Goal: Information Seeking & Learning: Learn about a topic

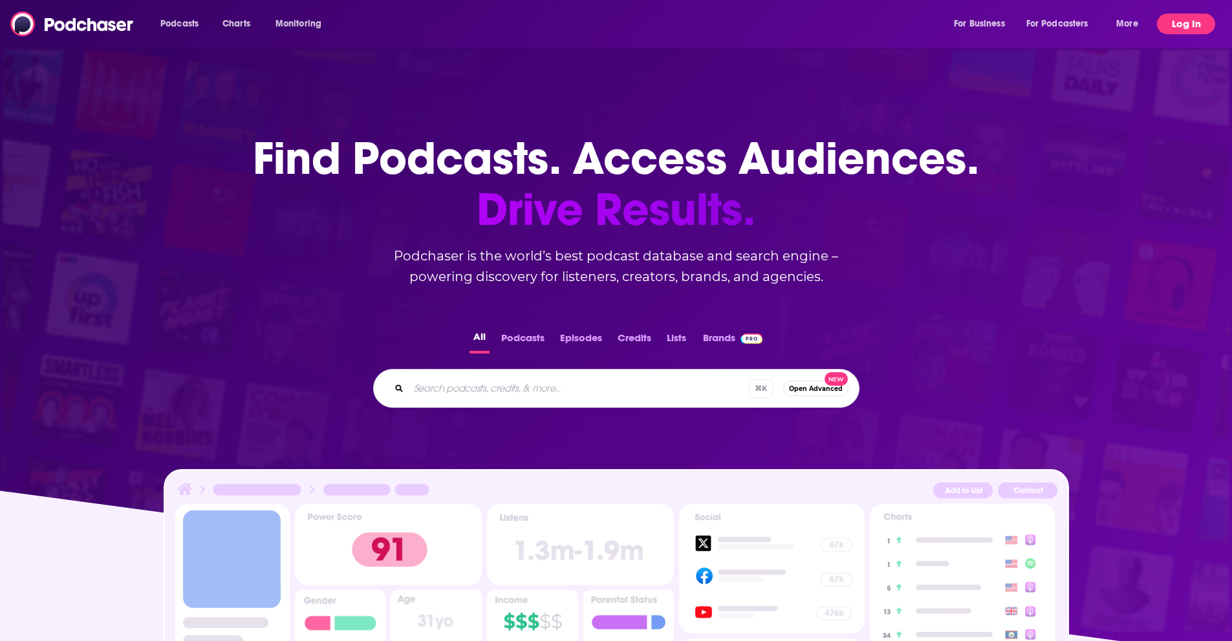
click at [1189, 23] on button "Log In" at bounding box center [1186, 24] width 58 height 21
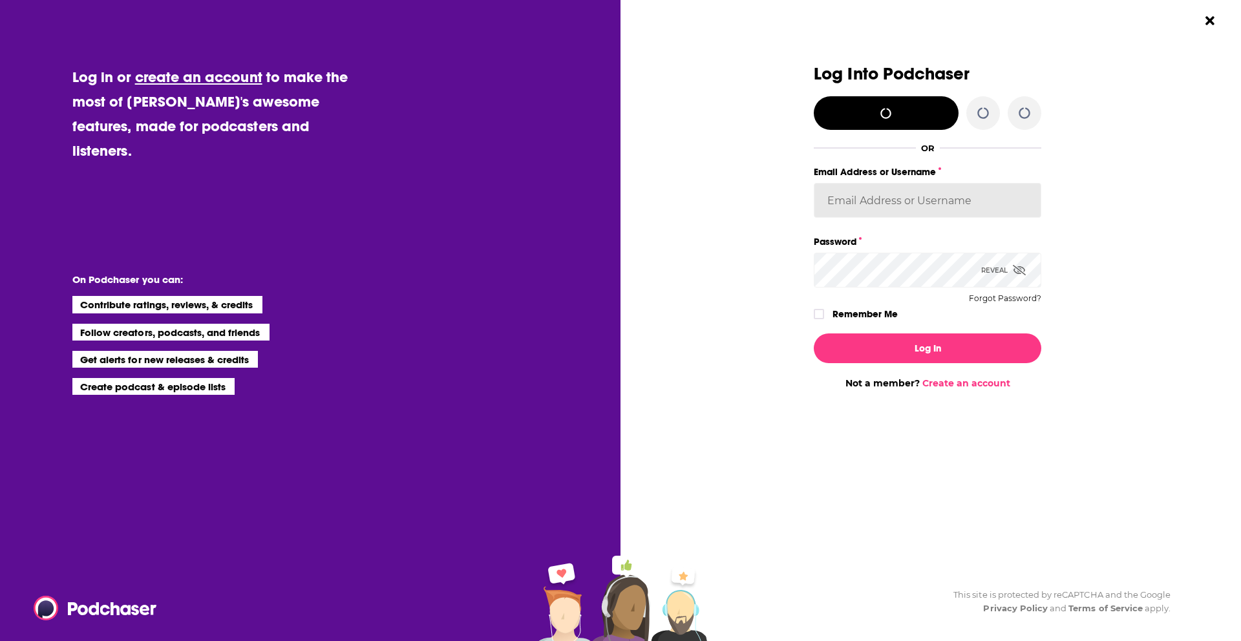
type input "ResoluteTulsa"
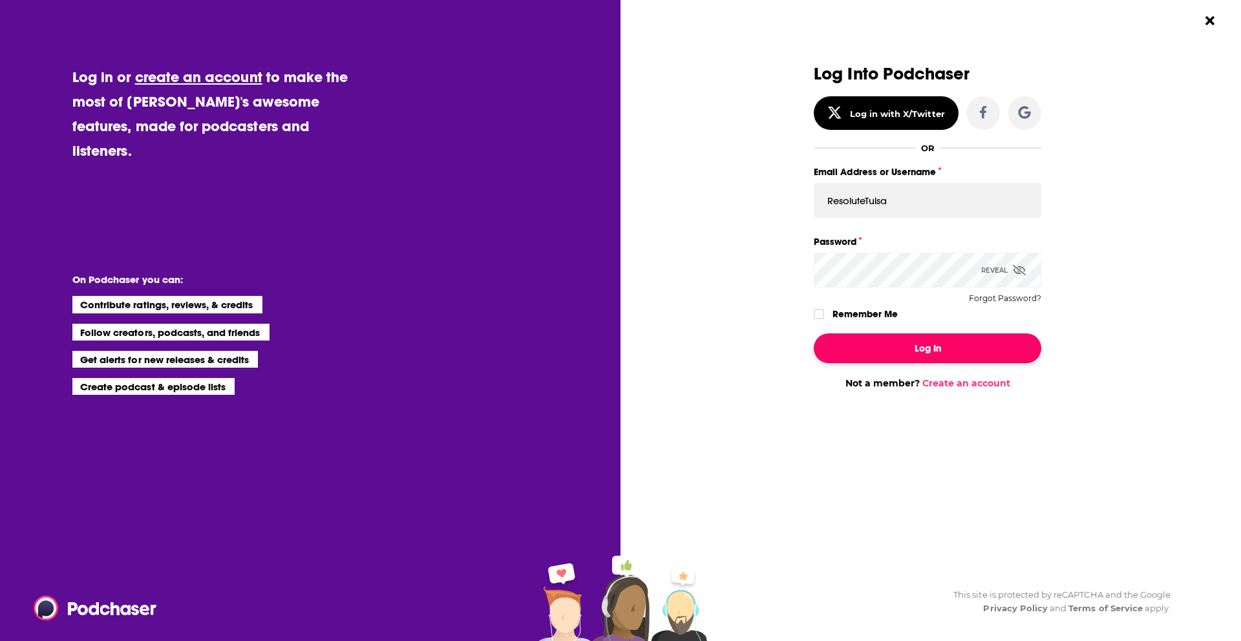
click at [919, 345] on button "Log In" at bounding box center [928, 349] width 228 height 30
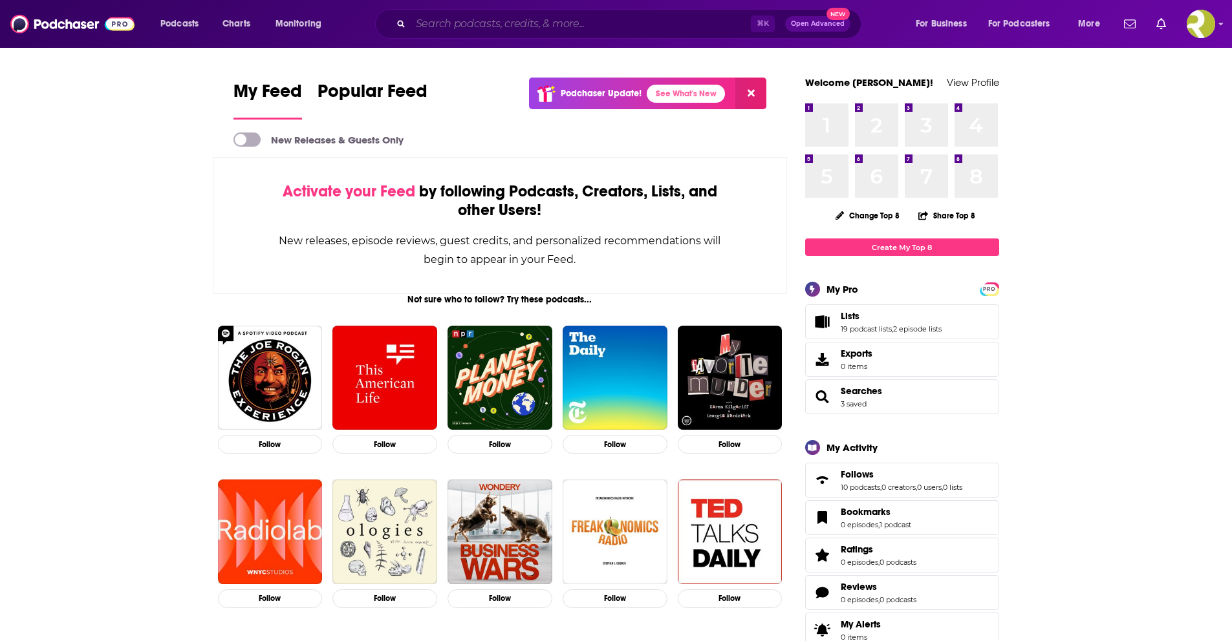
click at [467, 28] on input "Search podcasts, credits, & more..." at bounding box center [581, 24] width 340 height 21
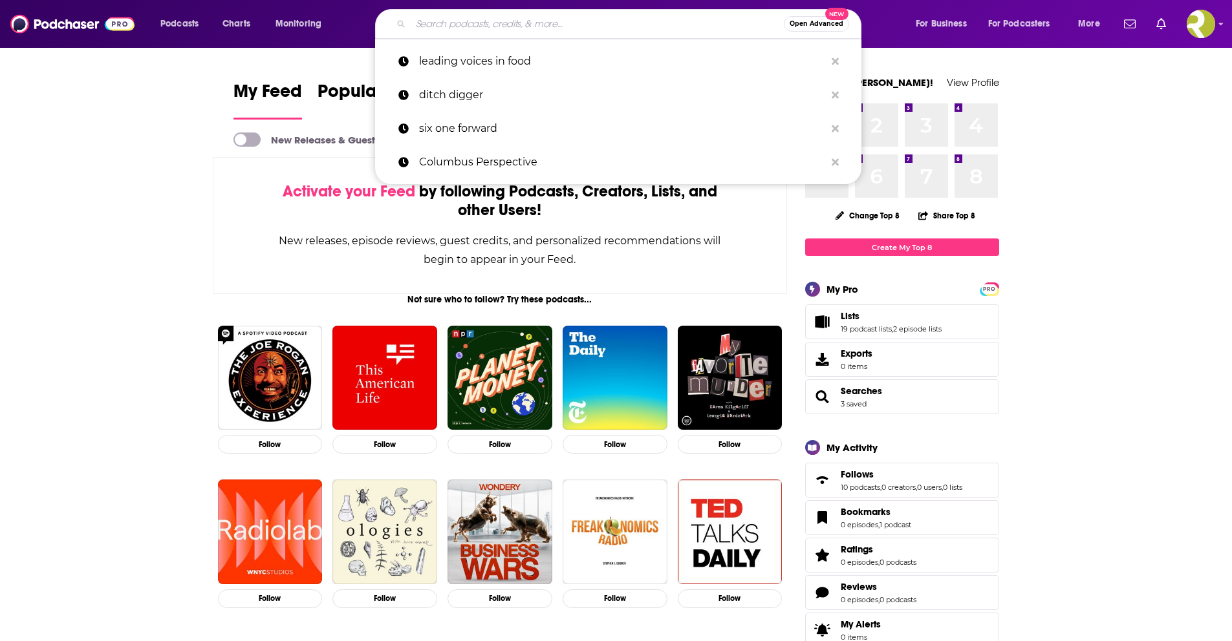
paste input "Emerging Tech Horizons Podcast"
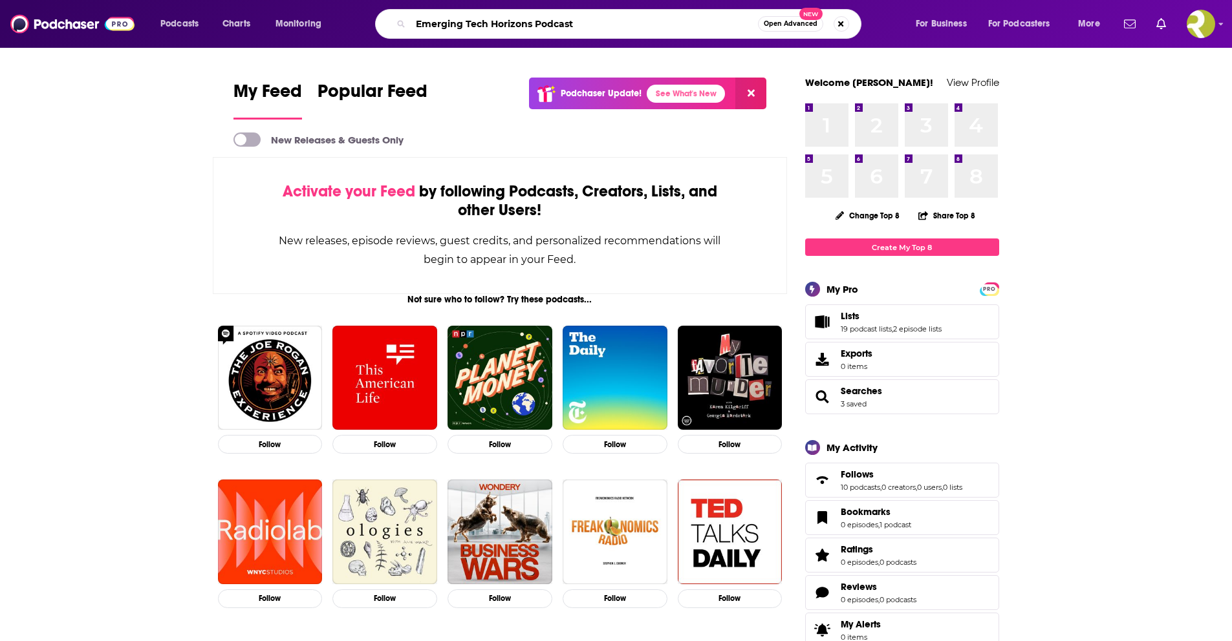
click at [560, 21] on input "Emerging Tech Horizons Podcast" at bounding box center [584, 24] width 347 height 21
type input "Emerging Tech Horizons"
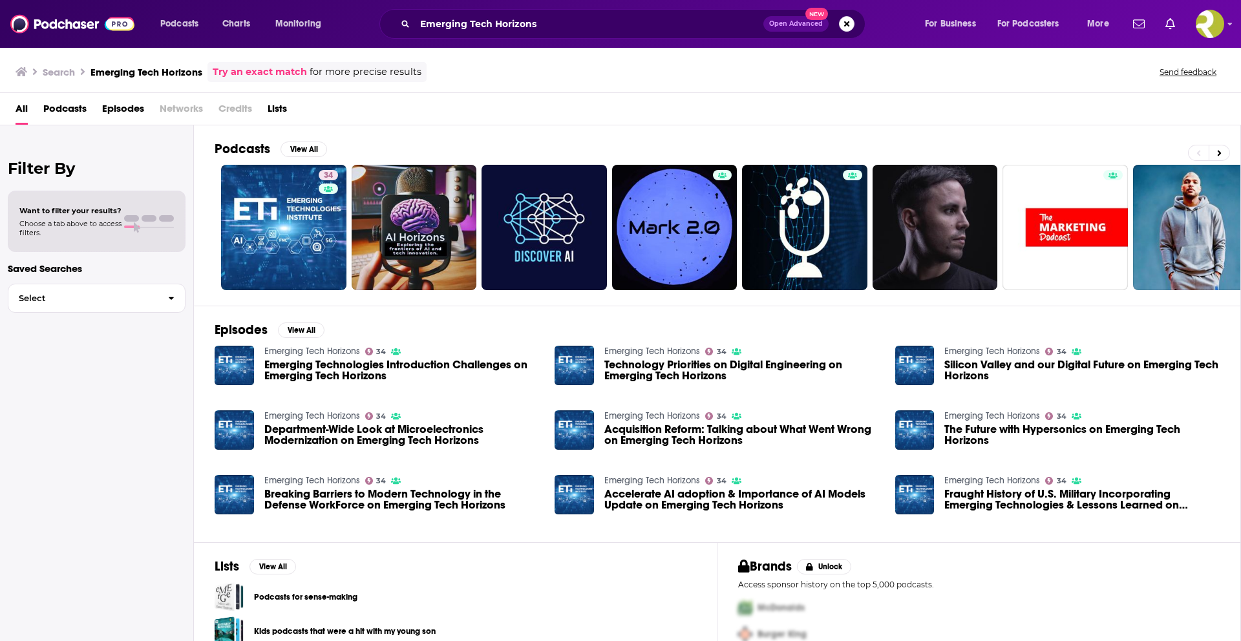
click at [54, 114] on span "Podcasts" at bounding box center [64, 111] width 43 height 27
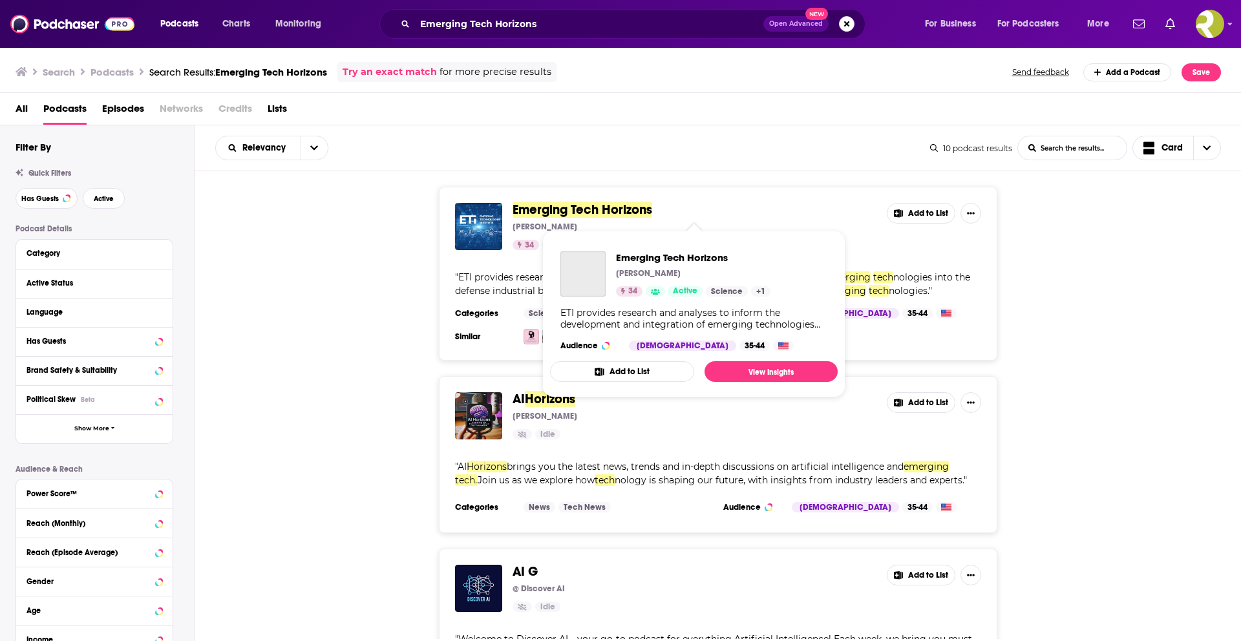
click at [609, 209] on span "Emerging Tech Horizons" at bounding box center [583, 210] width 140 height 16
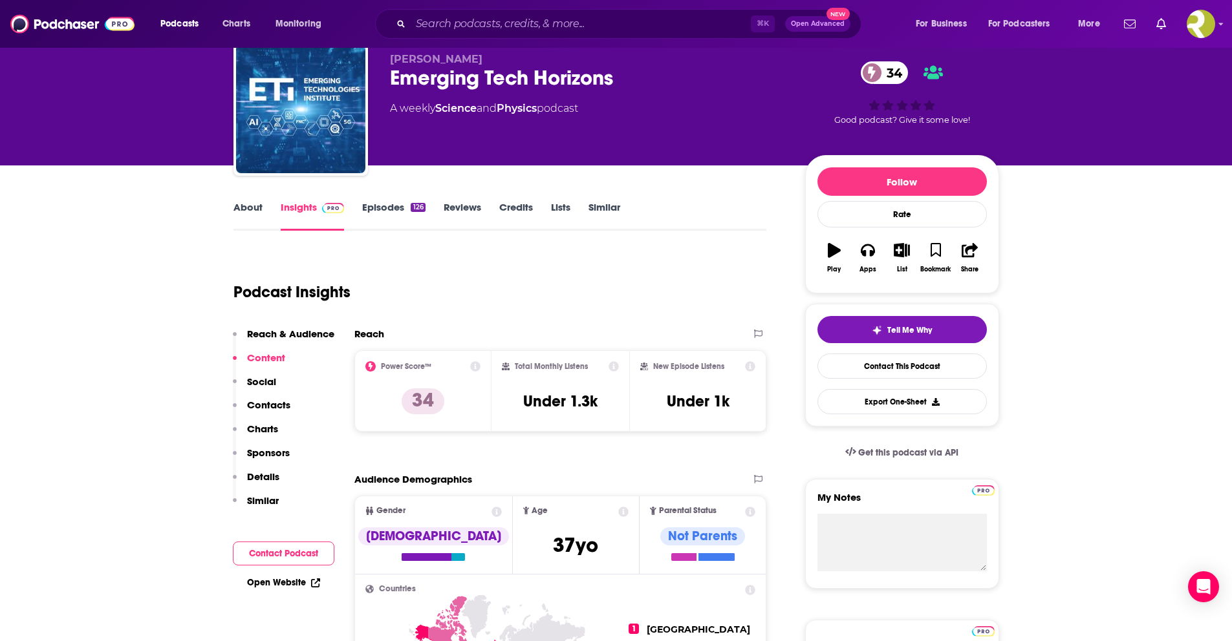
scroll to position [46, 0]
click at [246, 217] on link "About" at bounding box center [247, 215] width 29 height 30
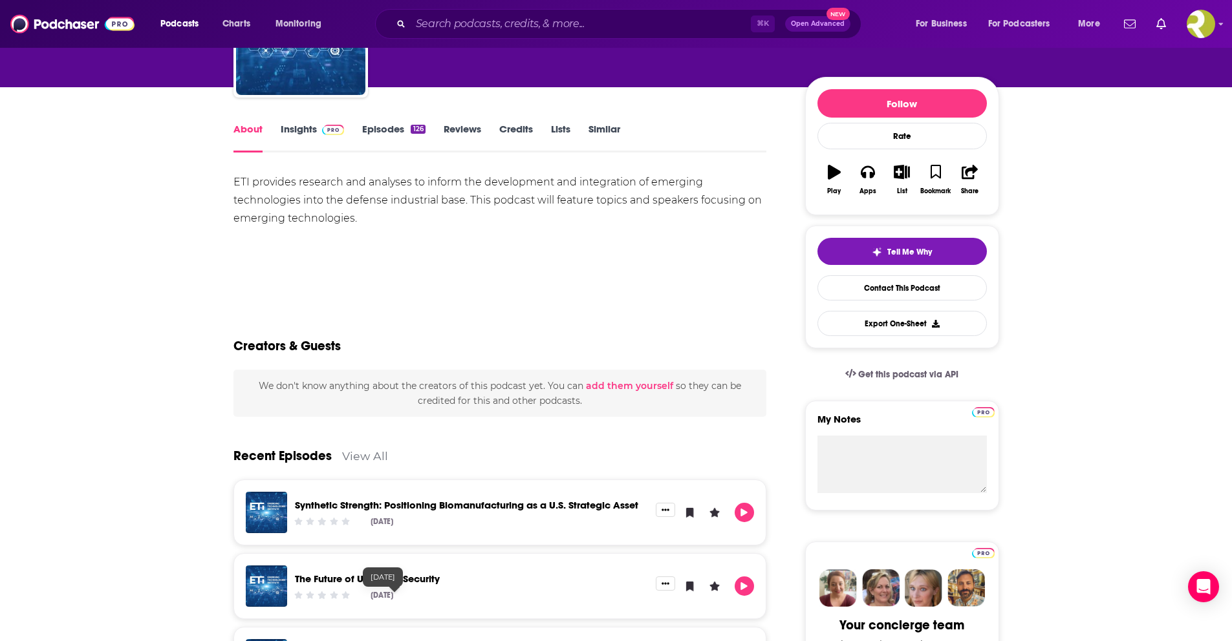
scroll to position [15, 0]
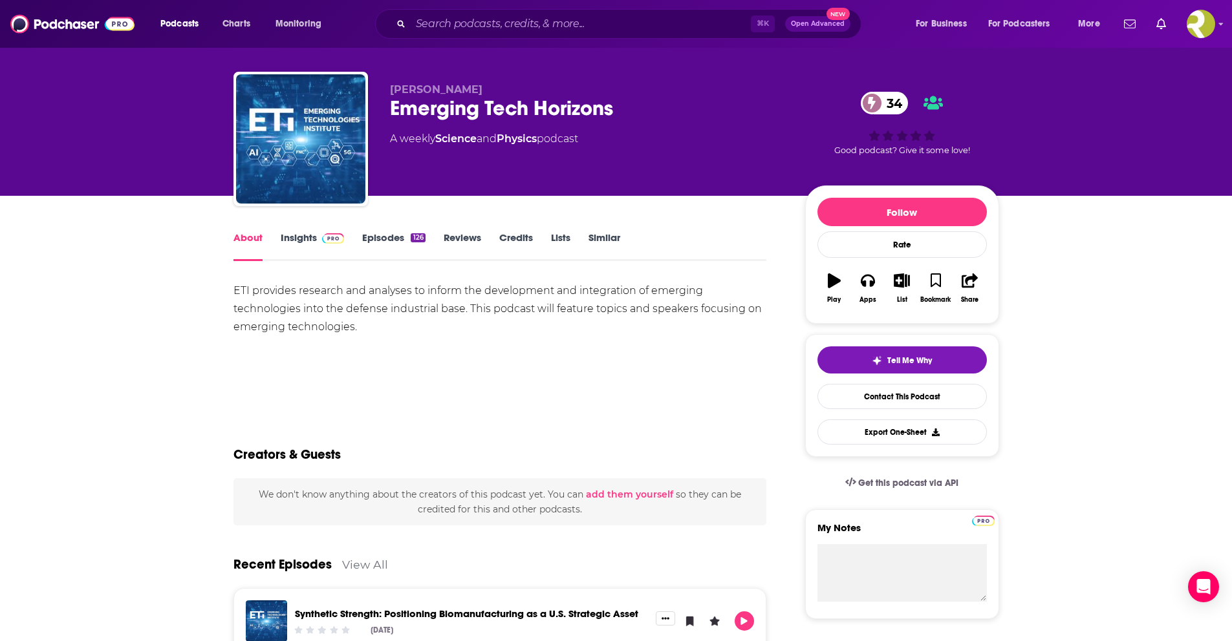
click at [258, 244] on link "About" at bounding box center [247, 246] width 29 height 30
click at [300, 242] on link "Insights" at bounding box center [313, 246] width 64 height 30
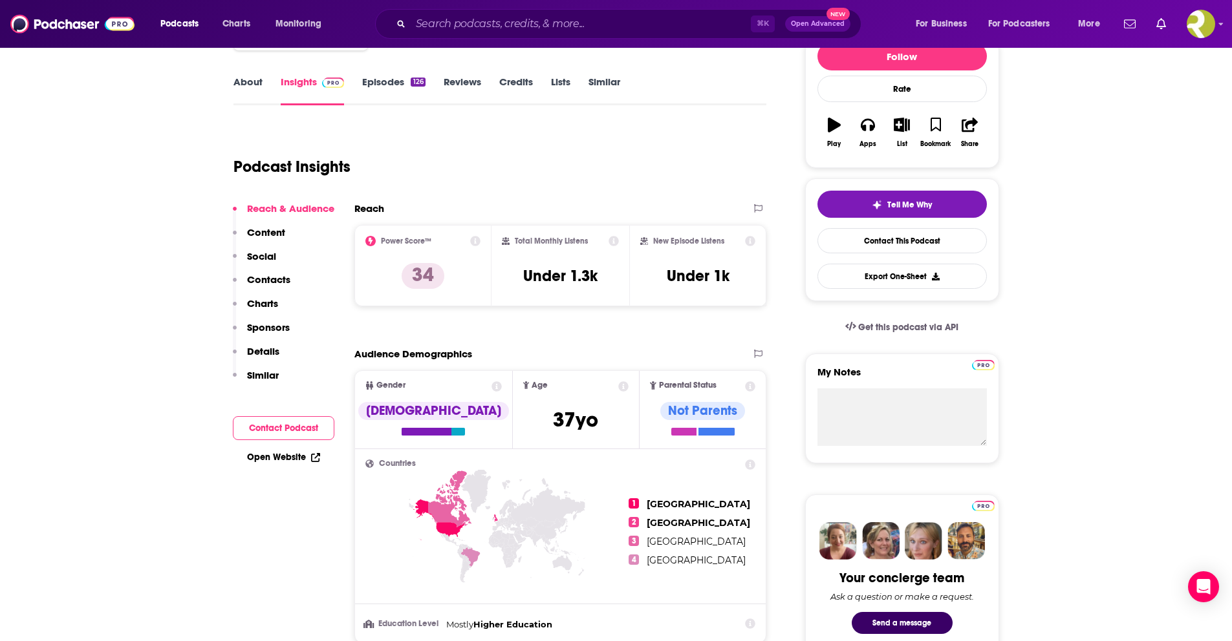
scroll to position [96, 0]
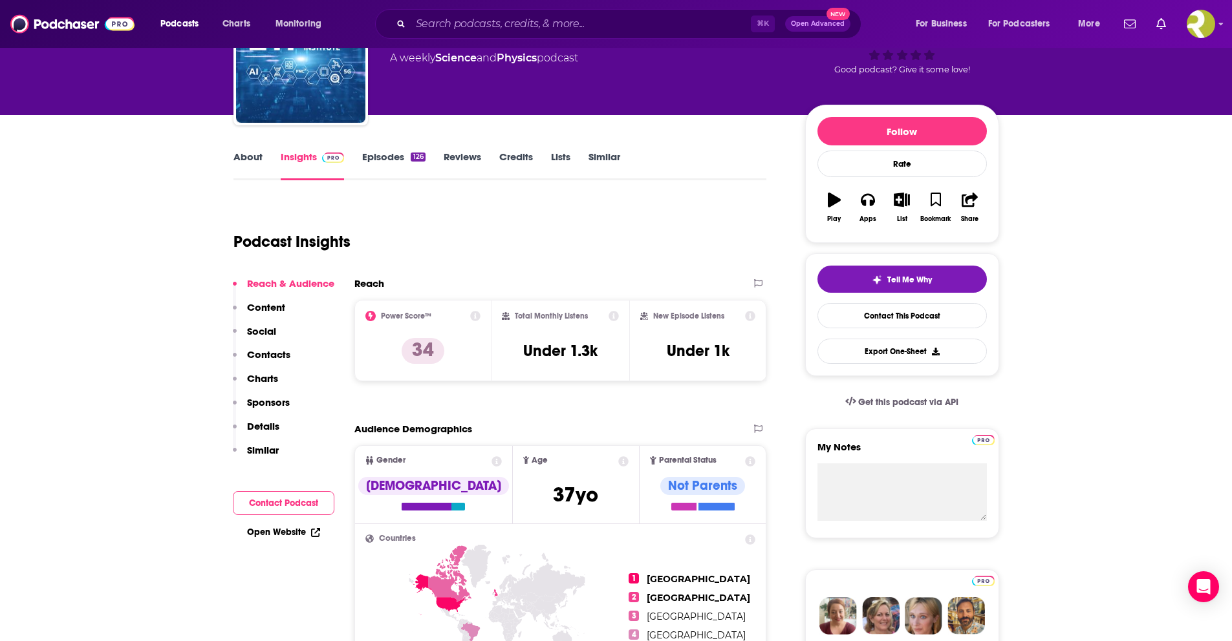
click at [270, 403] on p "Sponsors" at bounding box center [268, 402] width 43 height 12
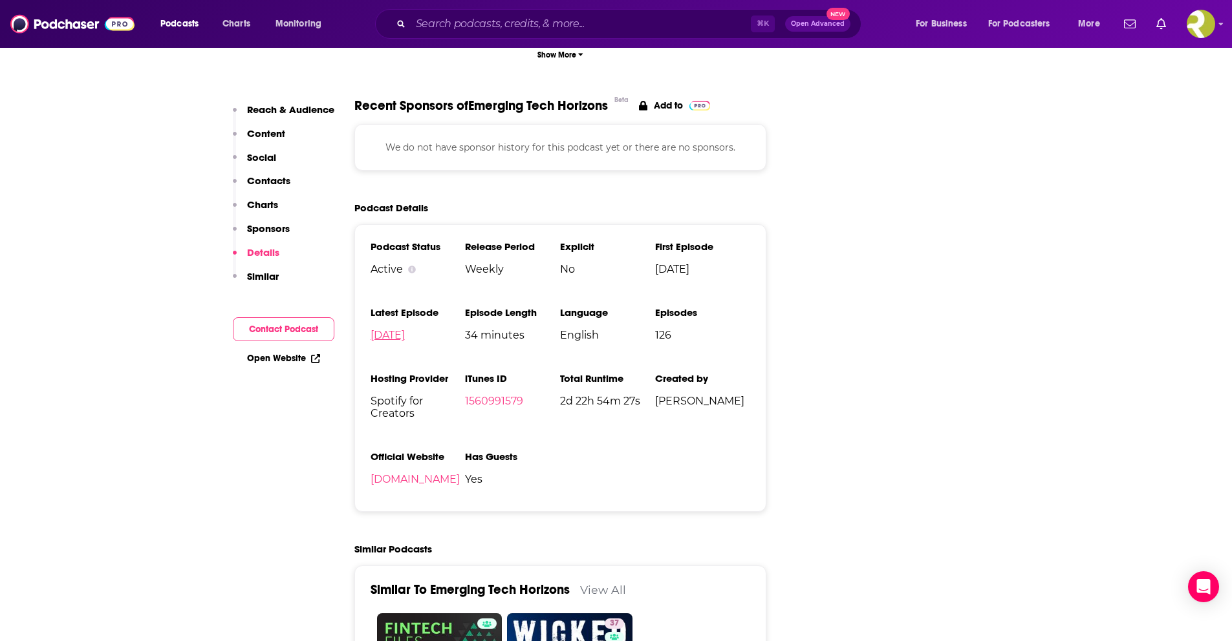
scroll to position [1912, 0]
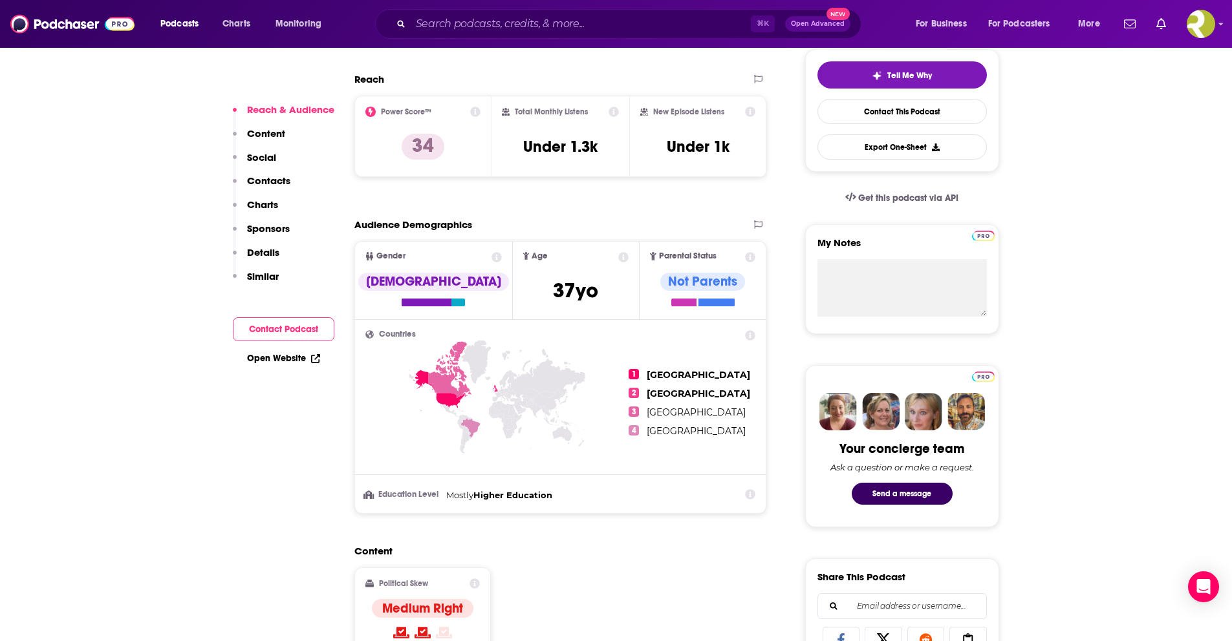
scroll to position [297, 0]
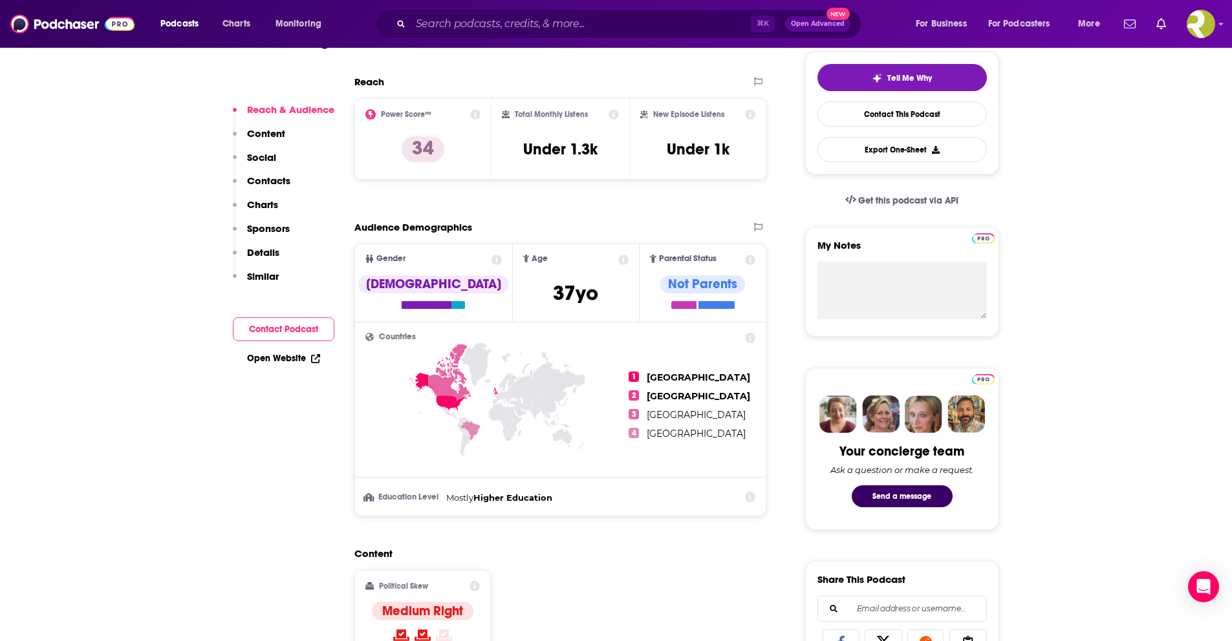
click at [269, 251] on p "Details" at bounding box center [263, 252] width 32 height 12
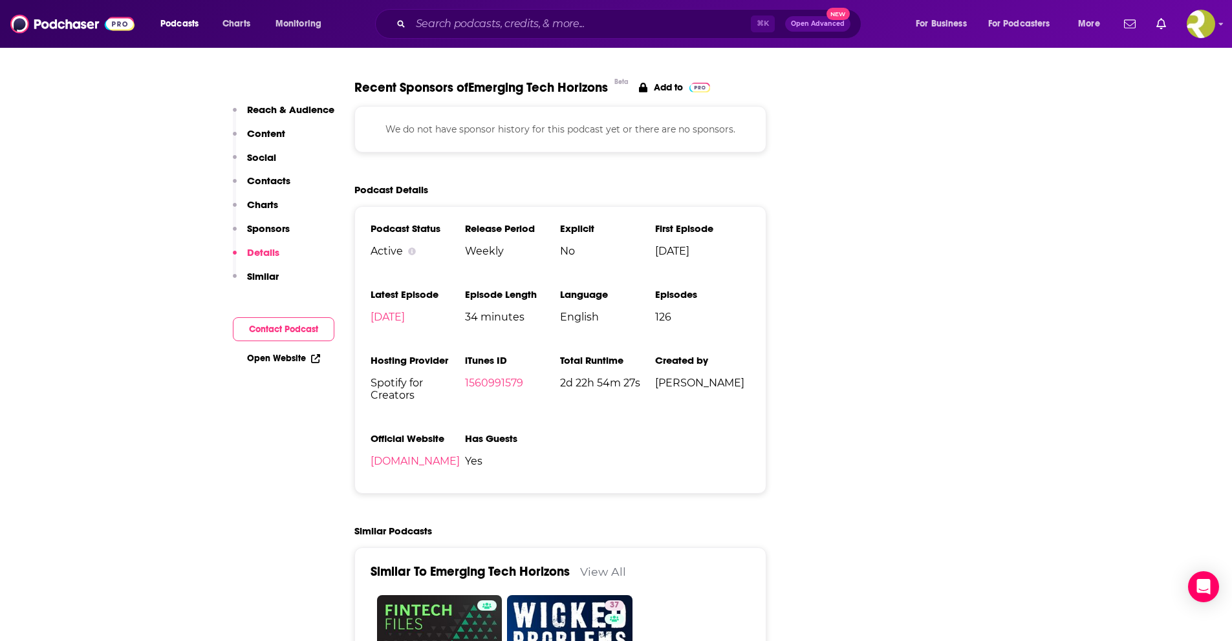
scroll to position [1596, 0]
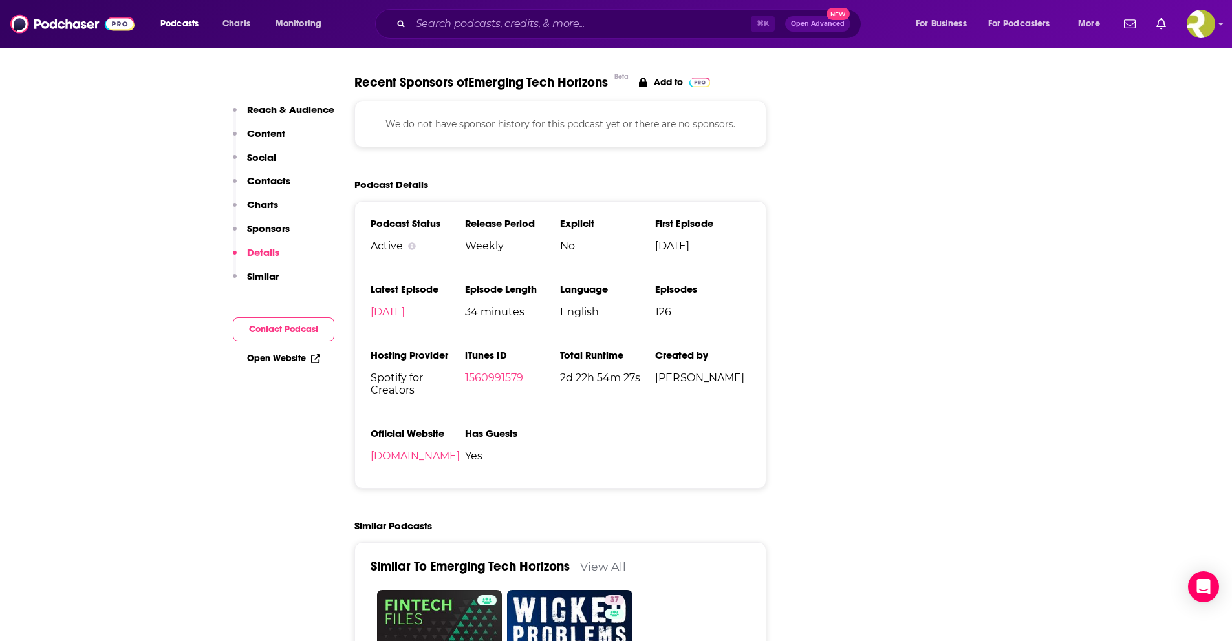
click at [279, 116] on button "Reach & Audience" at bounding box center [283, 115] width 101 height 24
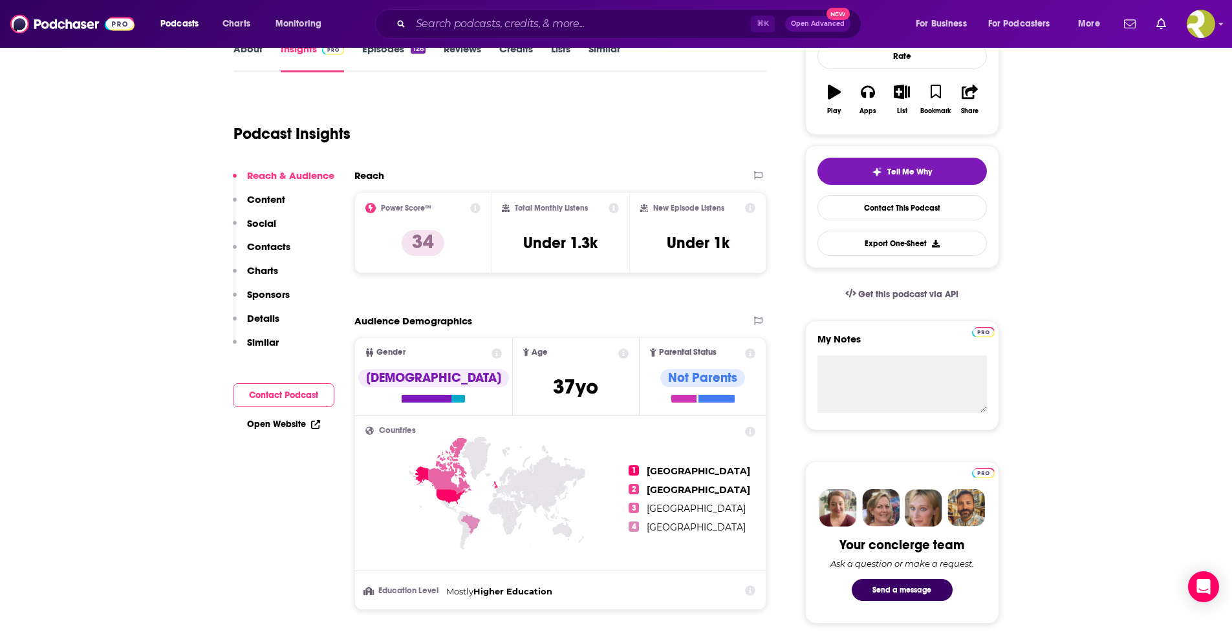
scroll to position [193, 0]
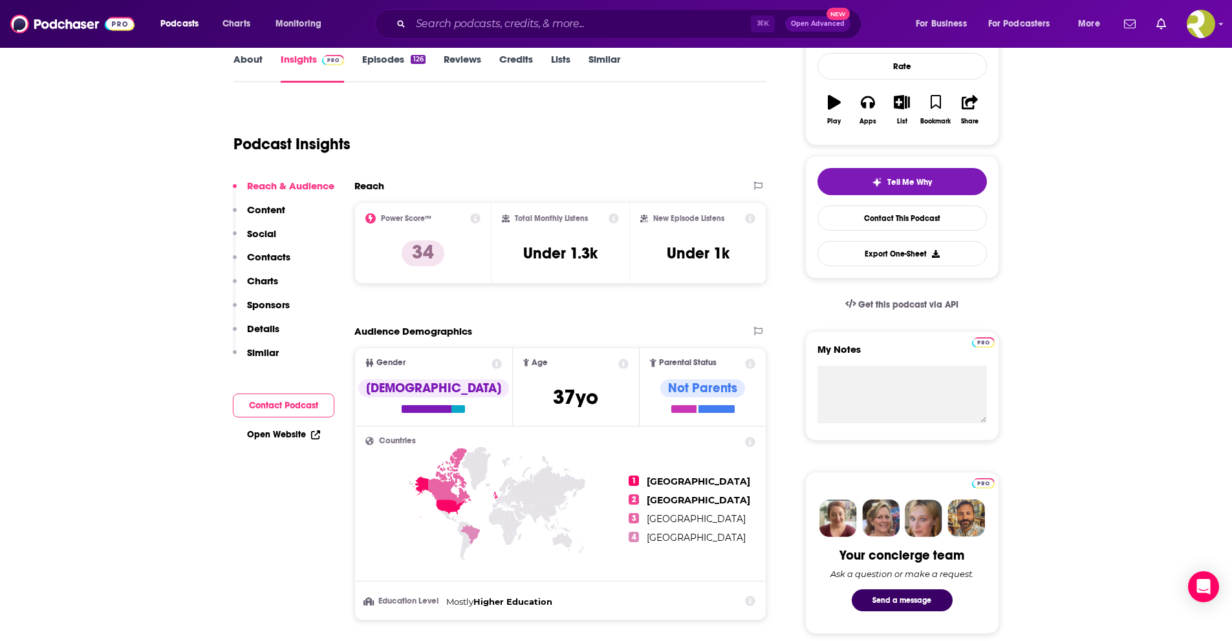
click at [475, 220] on icon at bounding box center [475, 218] width 10 height 10
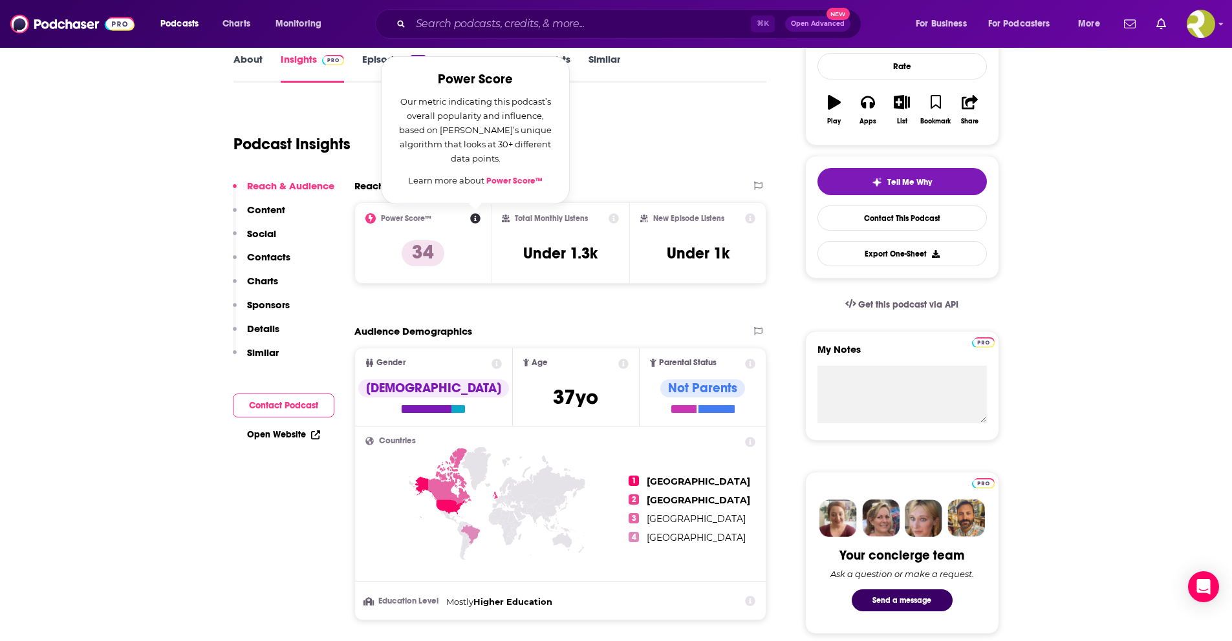
click at [475, 220] on icon at bounding box center [475, 218] width 10 height 10
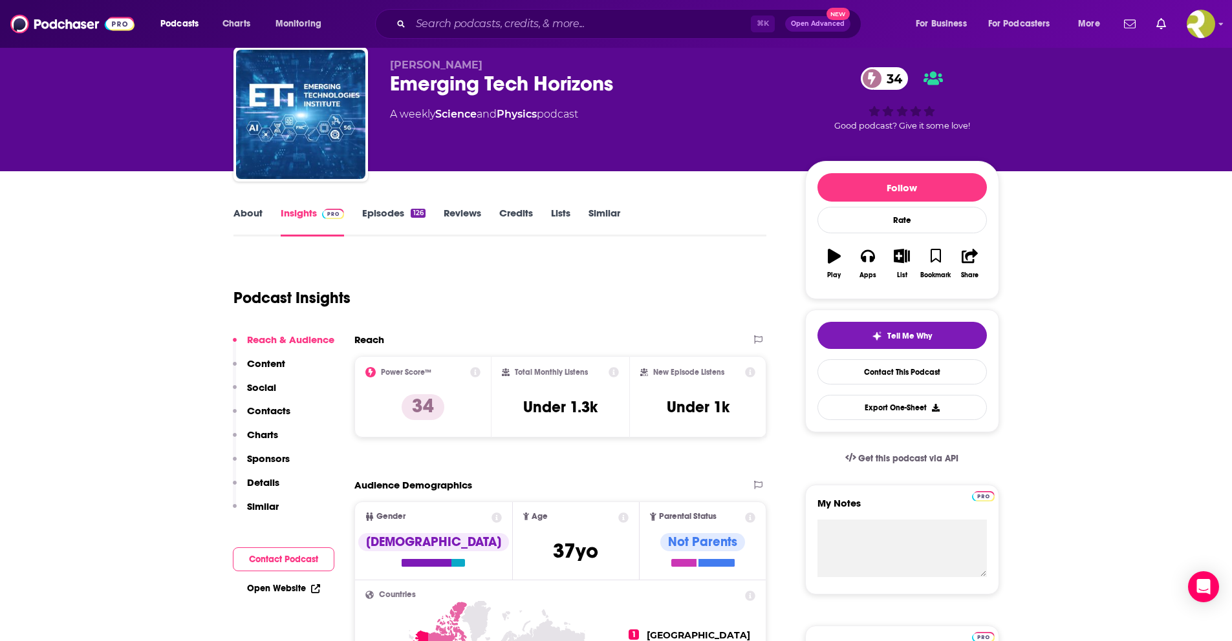
scroll to position [0, 0]
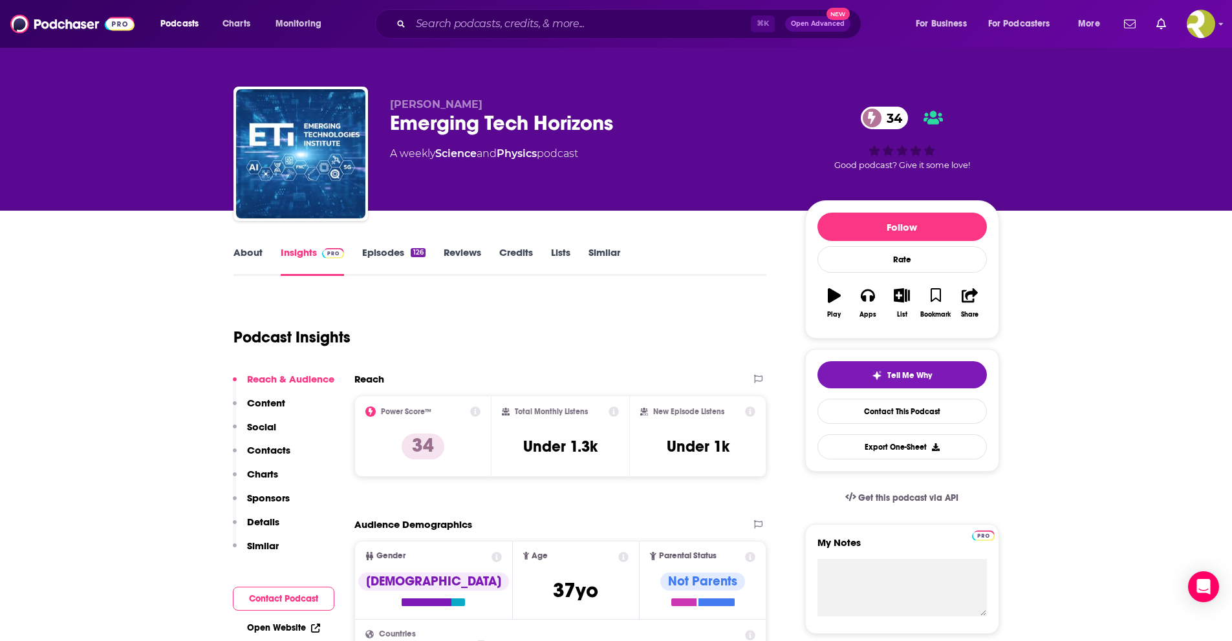
click at [473, 251] on link "Reviews" at bounding box center [461, 261] width 37 height 30
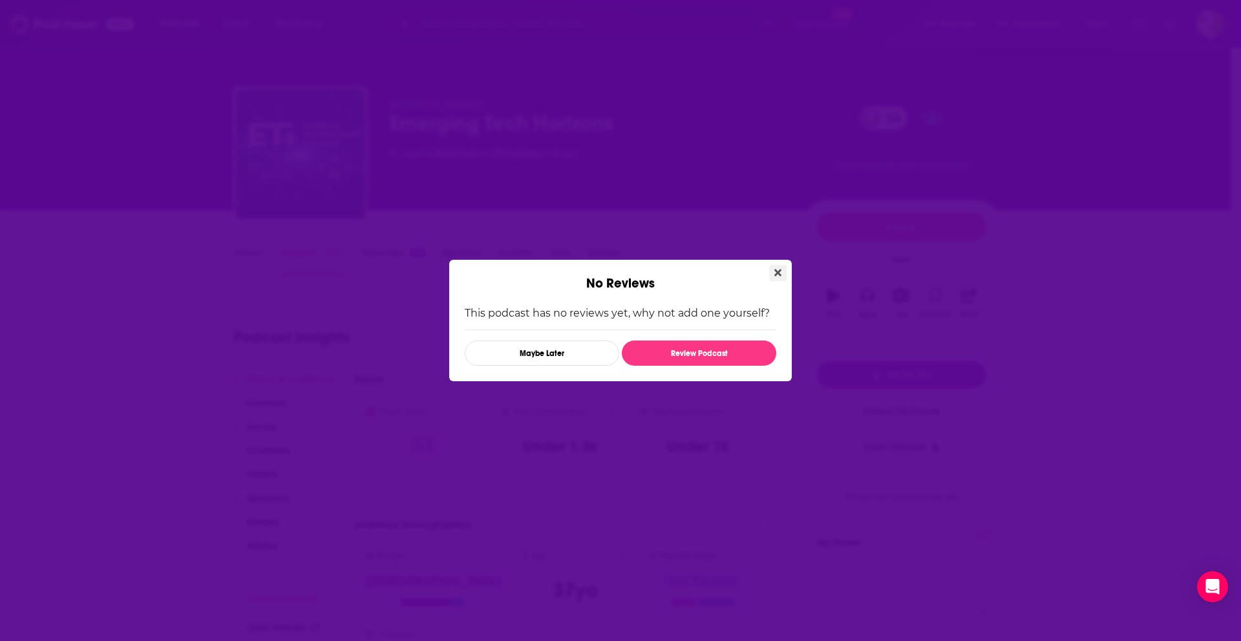
click at [771, 273] on button "Close" at bounding box center [777, 273] width 17 height 16
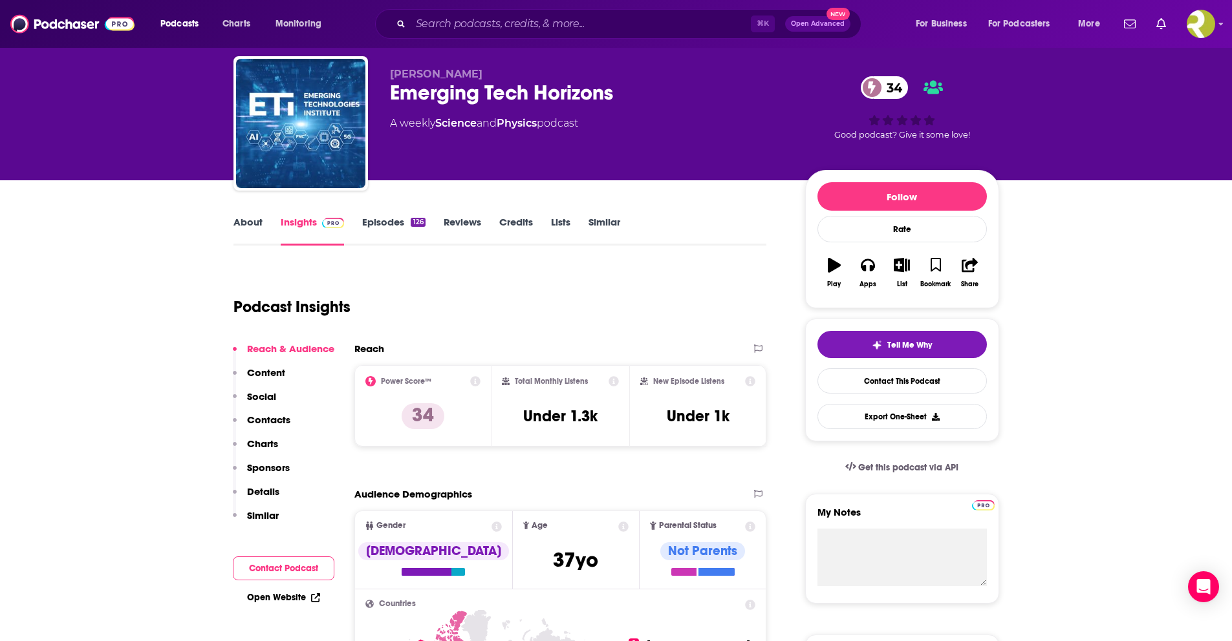
scroll to position [28, 0]
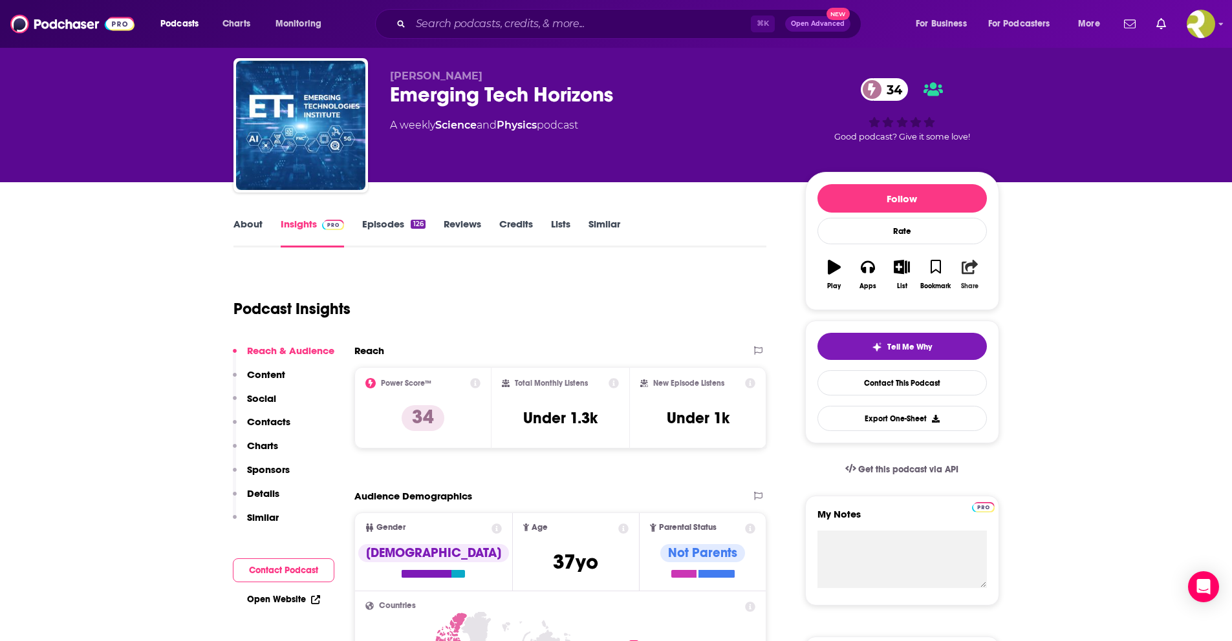
click at [968, 272] on icon "button" at bounding box center [969, 267] width 16 height 14
click at [928, 419] on button "Export One-Sheet" at bounding box center [901, 418] width 169 height 25
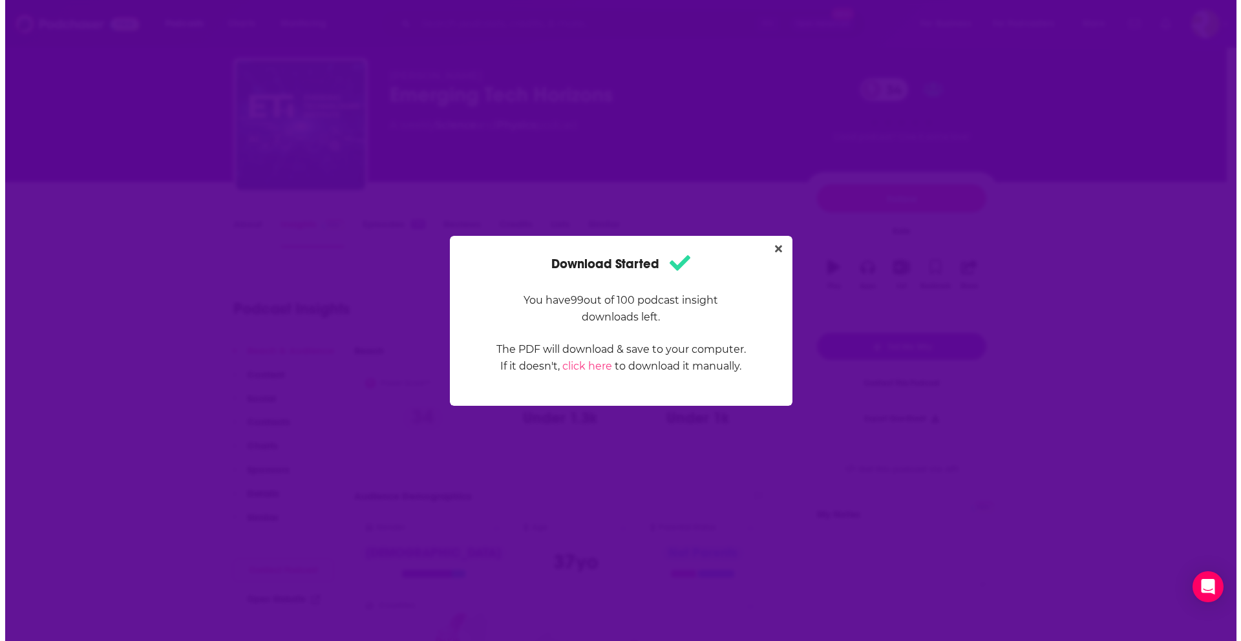
scroll to position [0, 0]
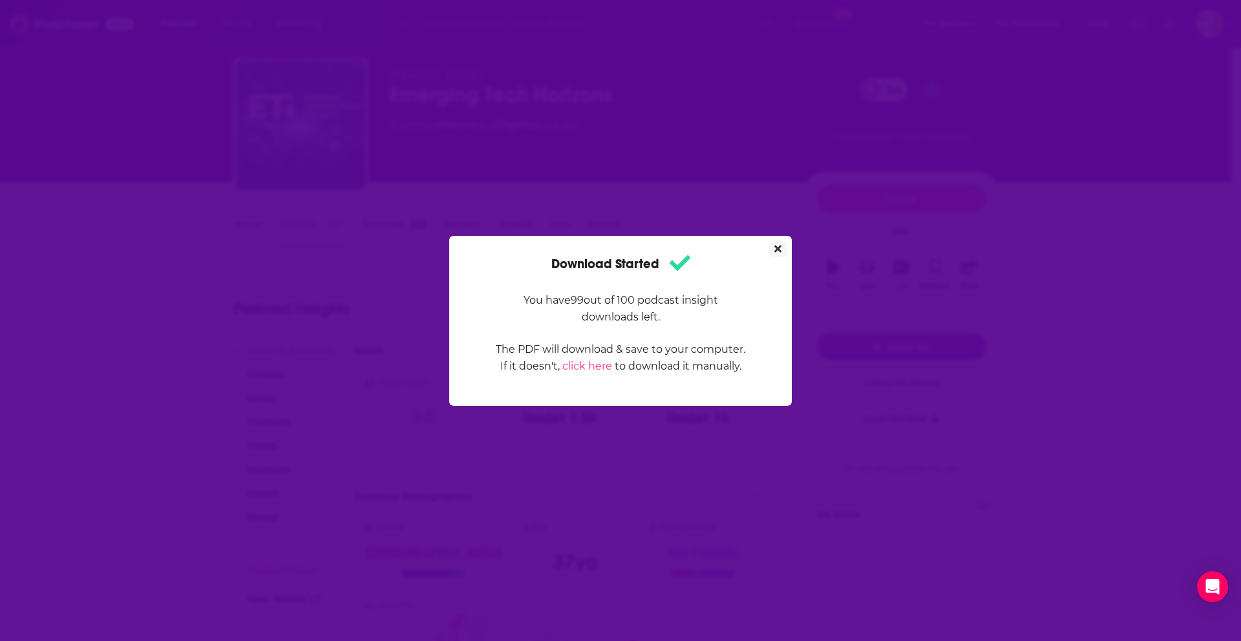
click at [778, 251] on icon "Close" at bounding box center [777, 249] width 7 height 10
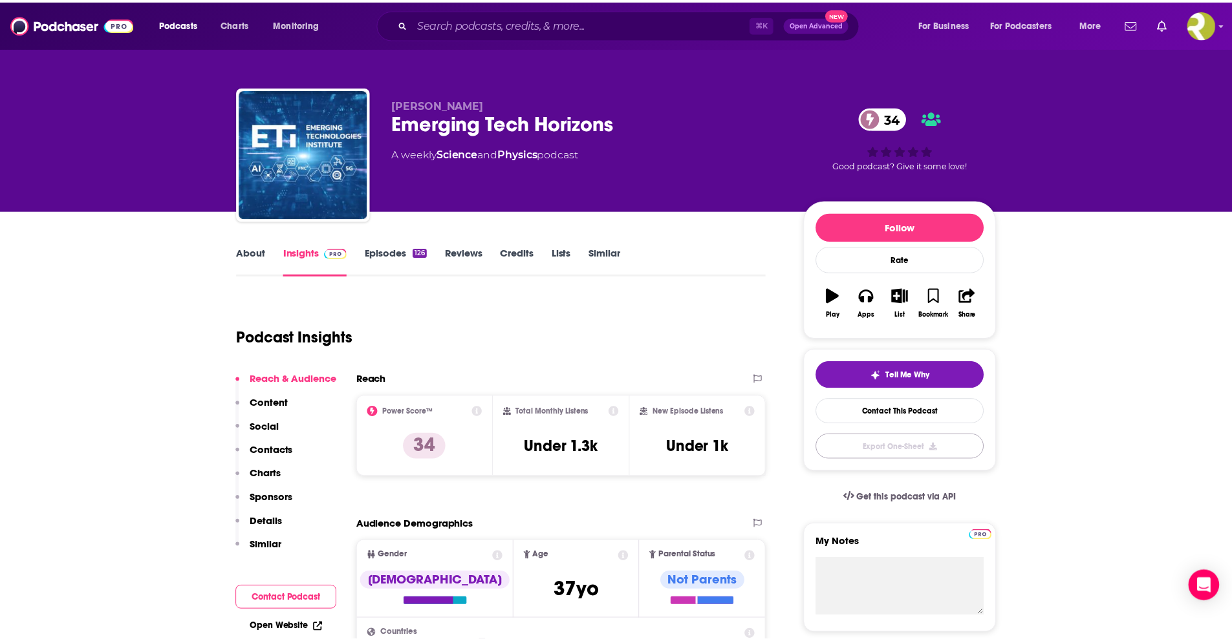
scroll to position [28, 0]
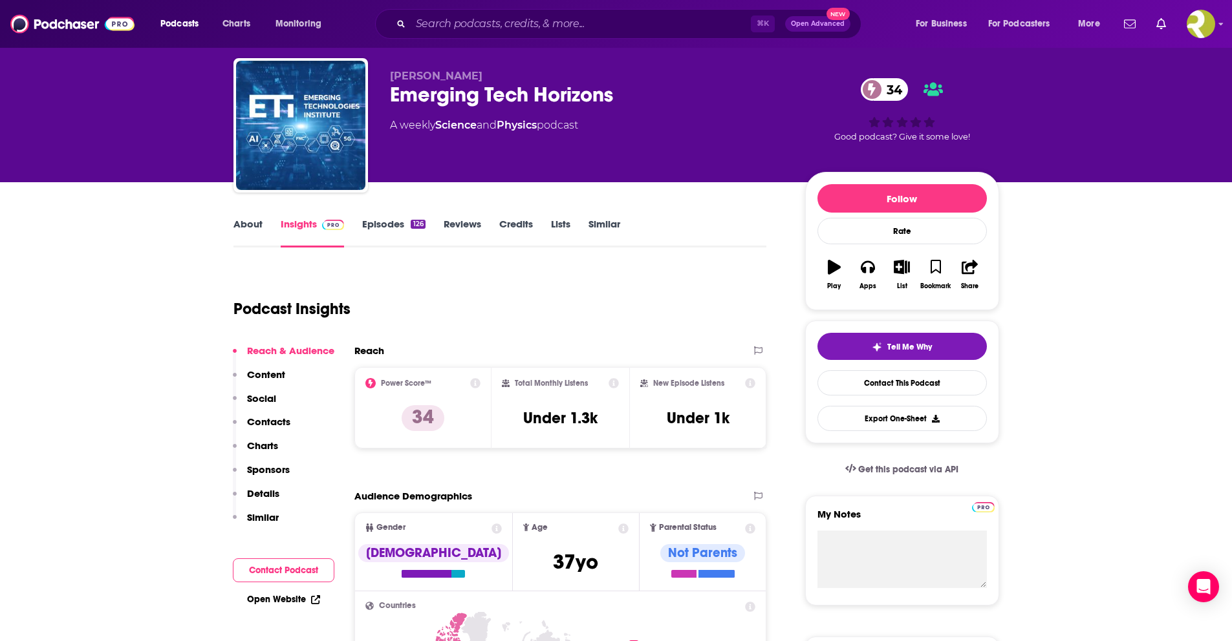
click at [374, 222] on link "Episodes 126" at bounding box center [393, 233] width 63 height 30
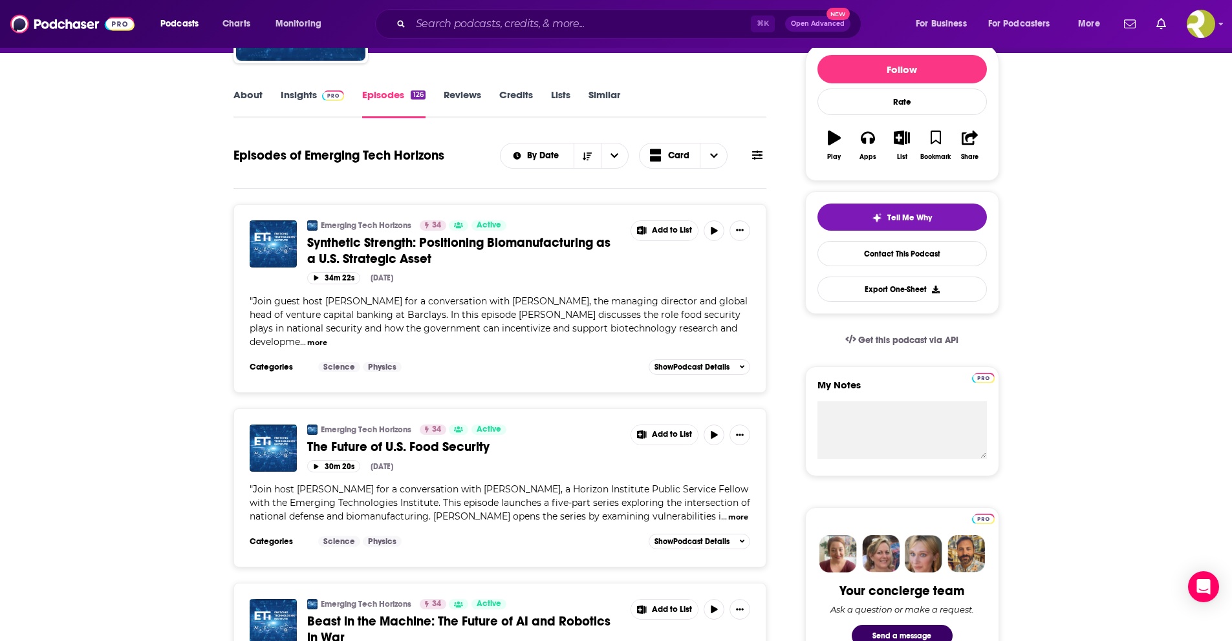
scroll to position [28, 0]
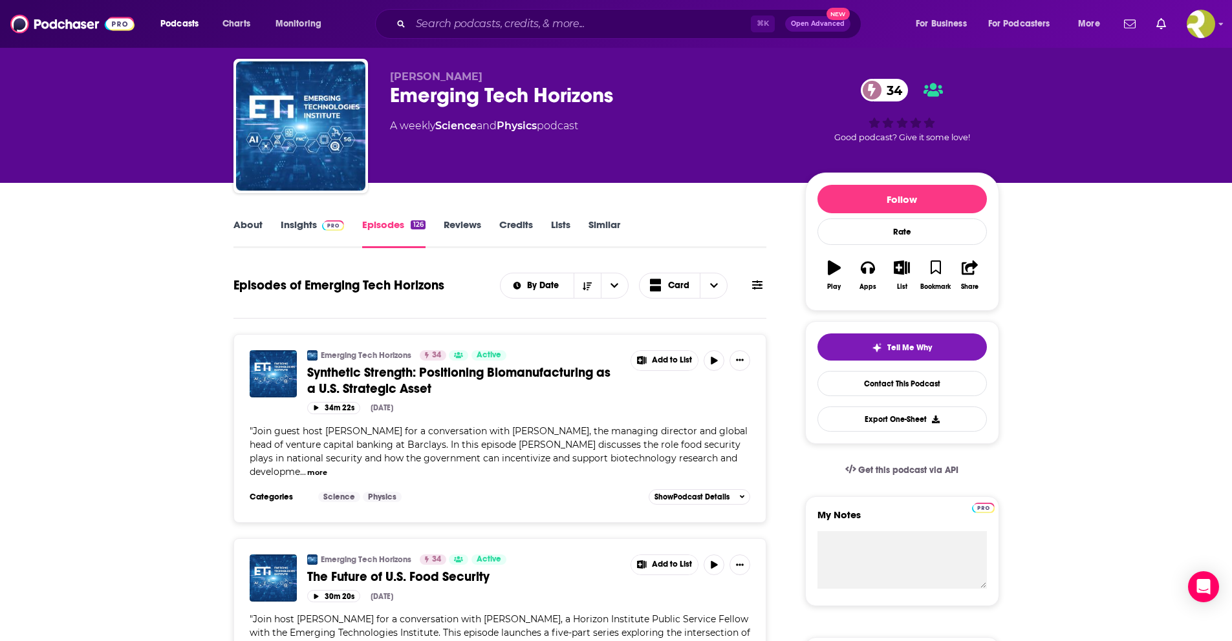
click at [305, 224] on link "Insights" at bounding box center [313, 234] width 64 height 30
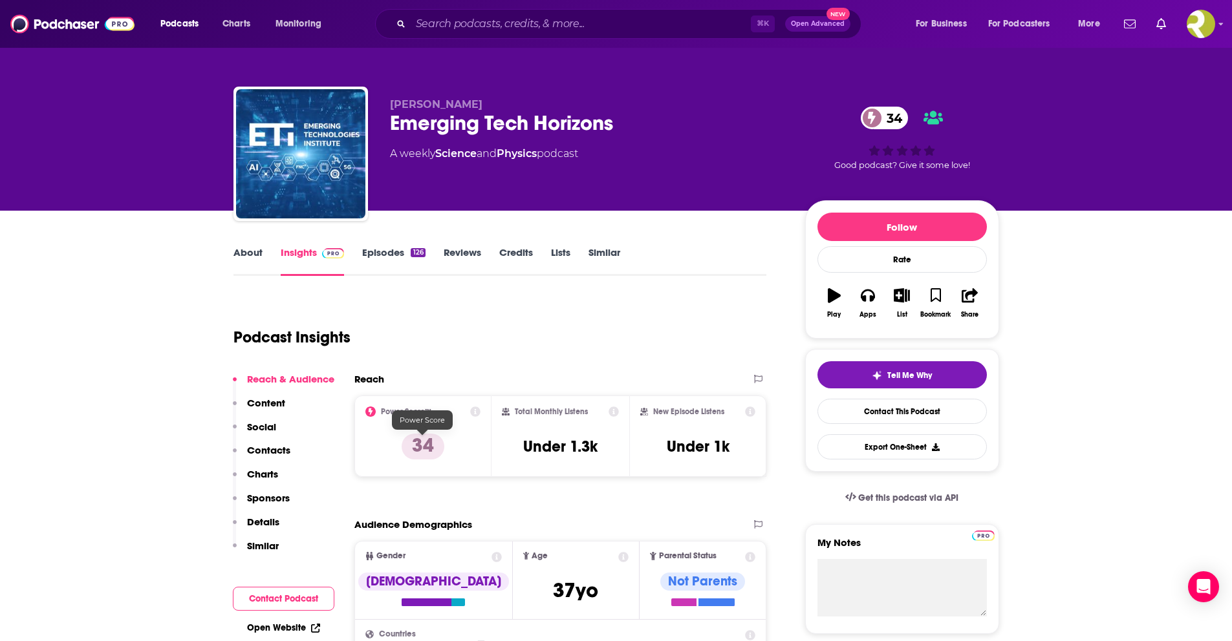
click at [420, 445] on p "34" at bounding box center [422, 447] width 43 height 26
click at [477, 411] on icon at bounding box center [475, 412] width 10 height 10
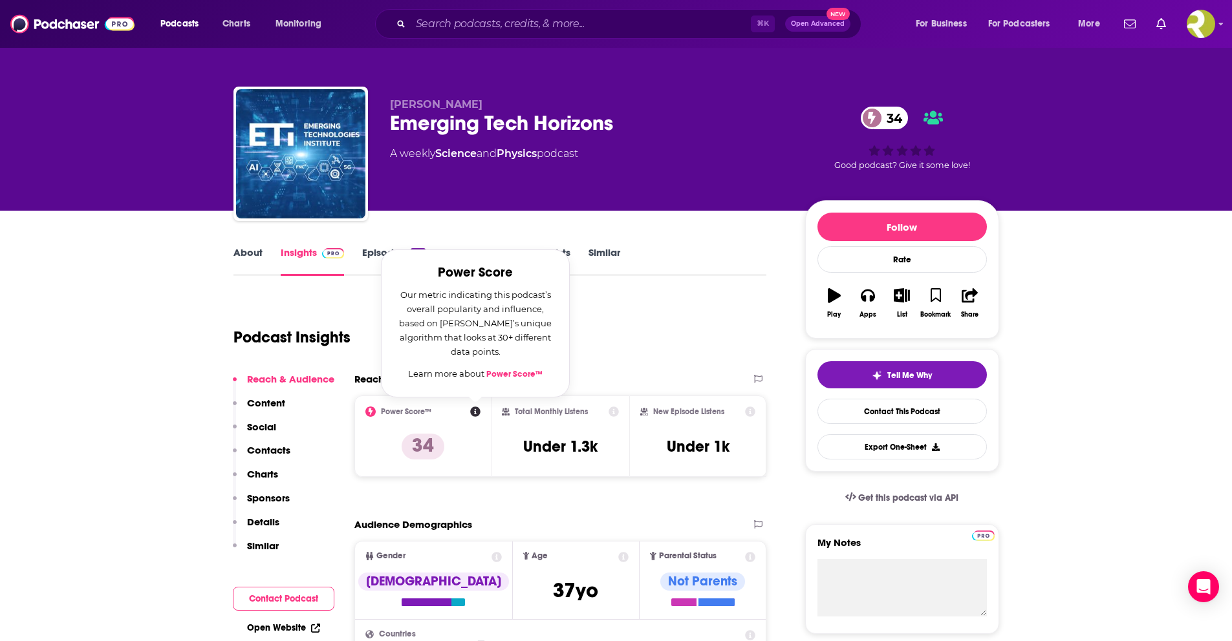
click at [508, 375] on link "Power Score™" at bounding box center [514, 374] width 56 height 10
click at [570, 19] on input "Search podcasts, credits, & more..." at bounding box center [581, 24] width 340 height 21
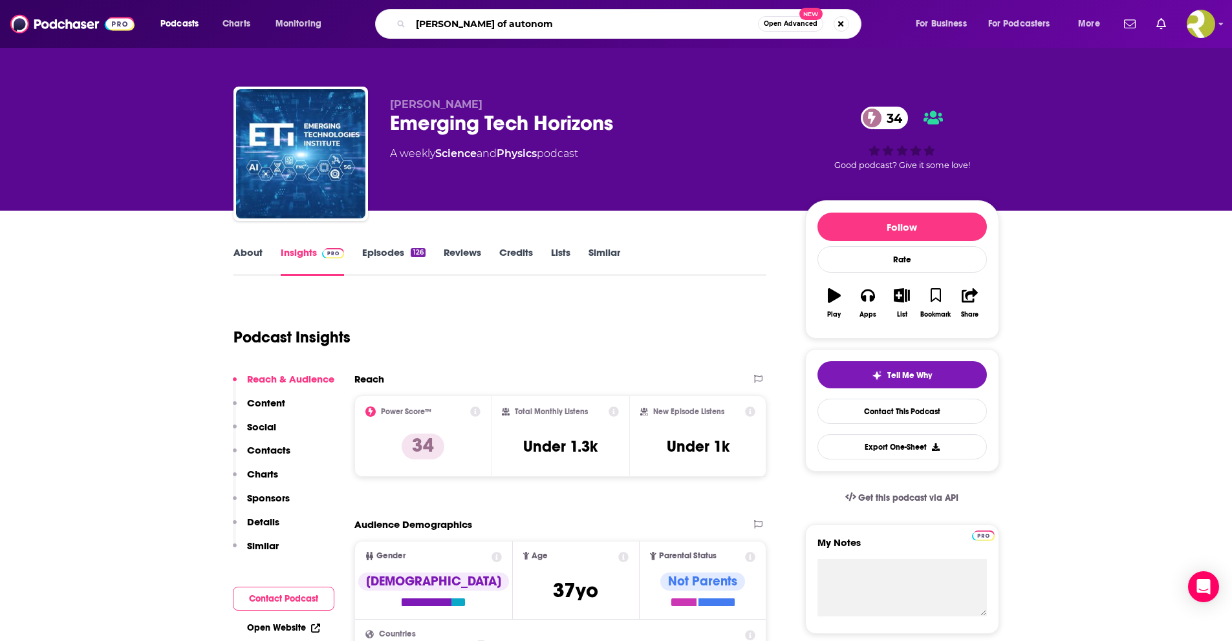
type input "[PERSON_NAME] of autonomy"
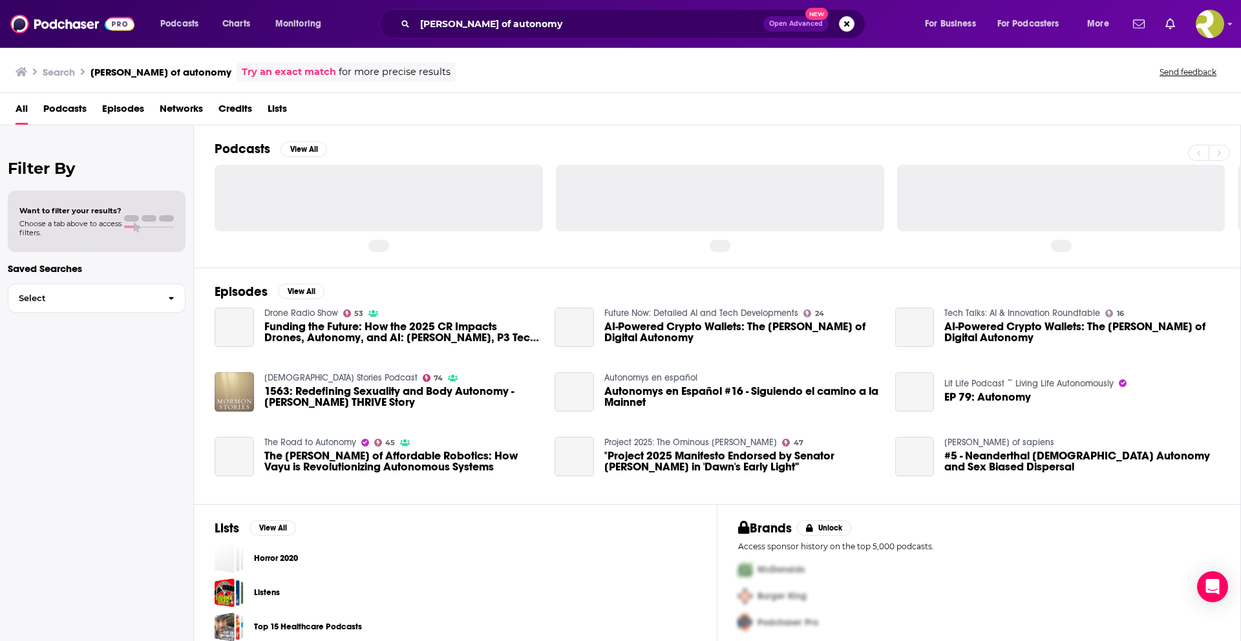
click at [65, 112] on span "Podcasts" at bounding box center [64, 111] width 43 height 27
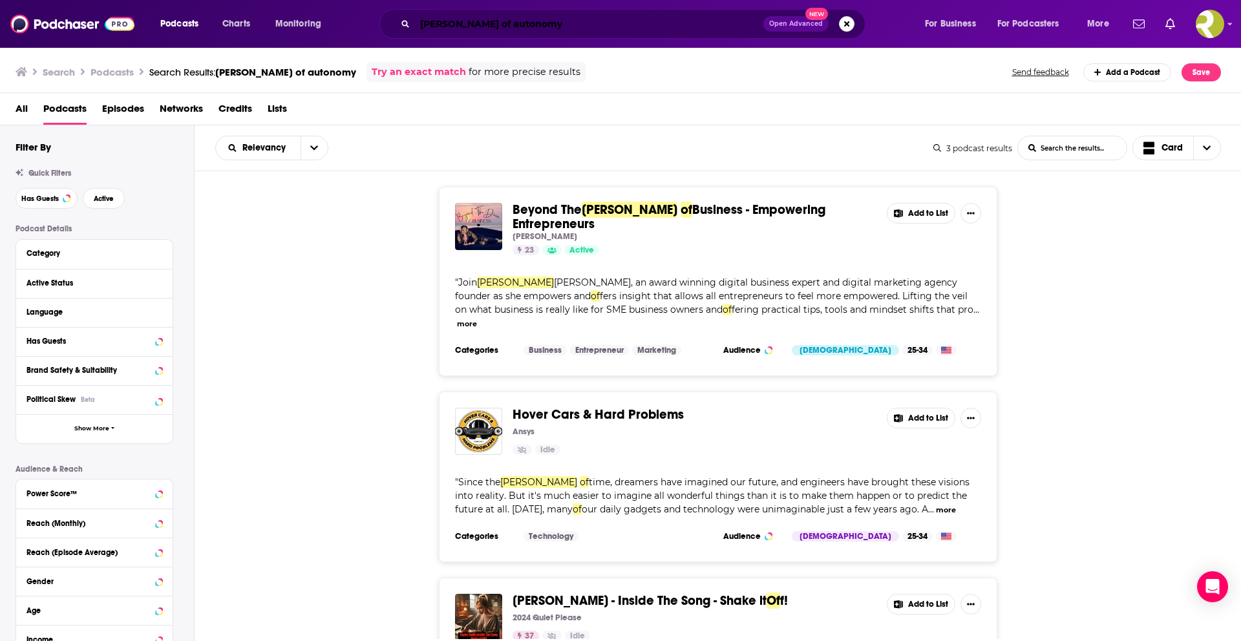
click at [507, 32] on input "[PERSON_NAME] of autonomy" at bounding box center [589, 24] width 348 height 21
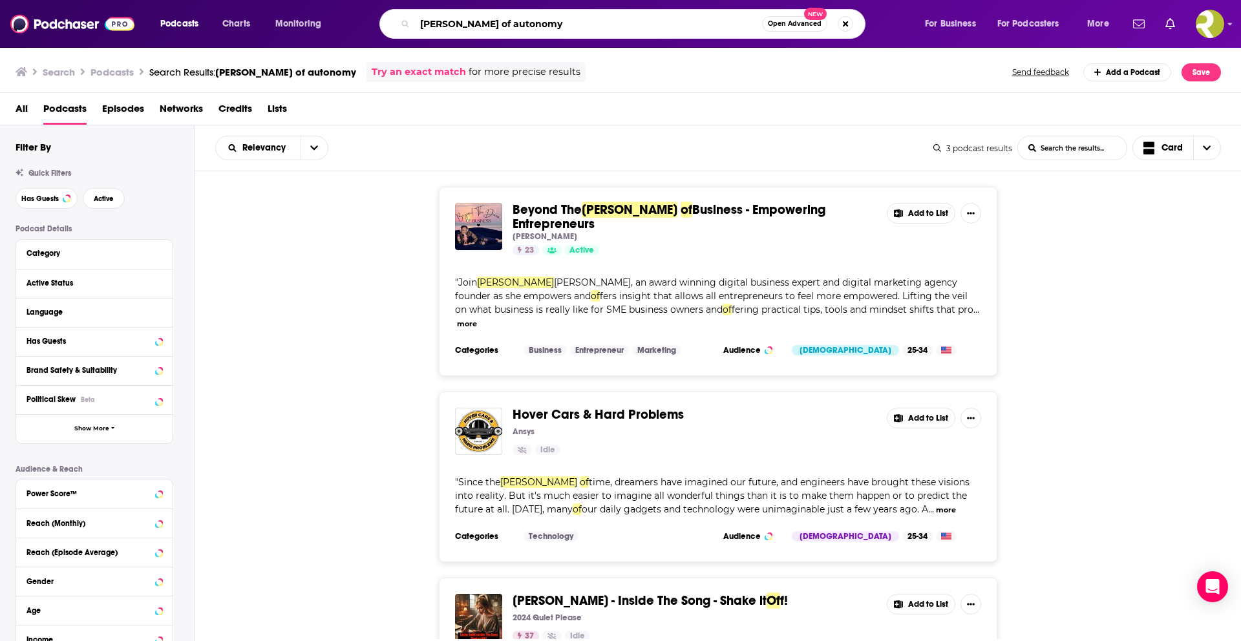
drag, startPoint x: 535, startPoint y: 23, endPoint x: 343, endPoint y: 13, distance: 192.3
click at [343, 13] on div "Podcasts Charts Monitoring [PERSON_NAME] of autonomy Open Advanced New For Busi…" at bounding box center [636, 24] width 970 height 30
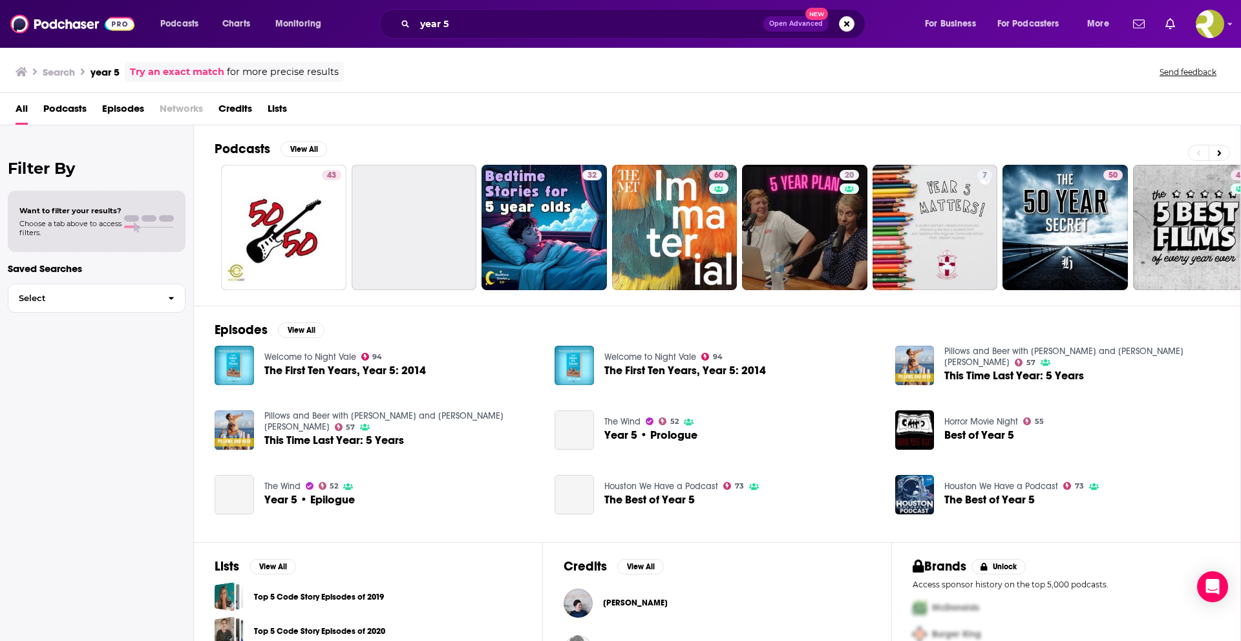
click at [109, 112] on span "Episodes" at bounding box center [123, 111] width 42 height 27
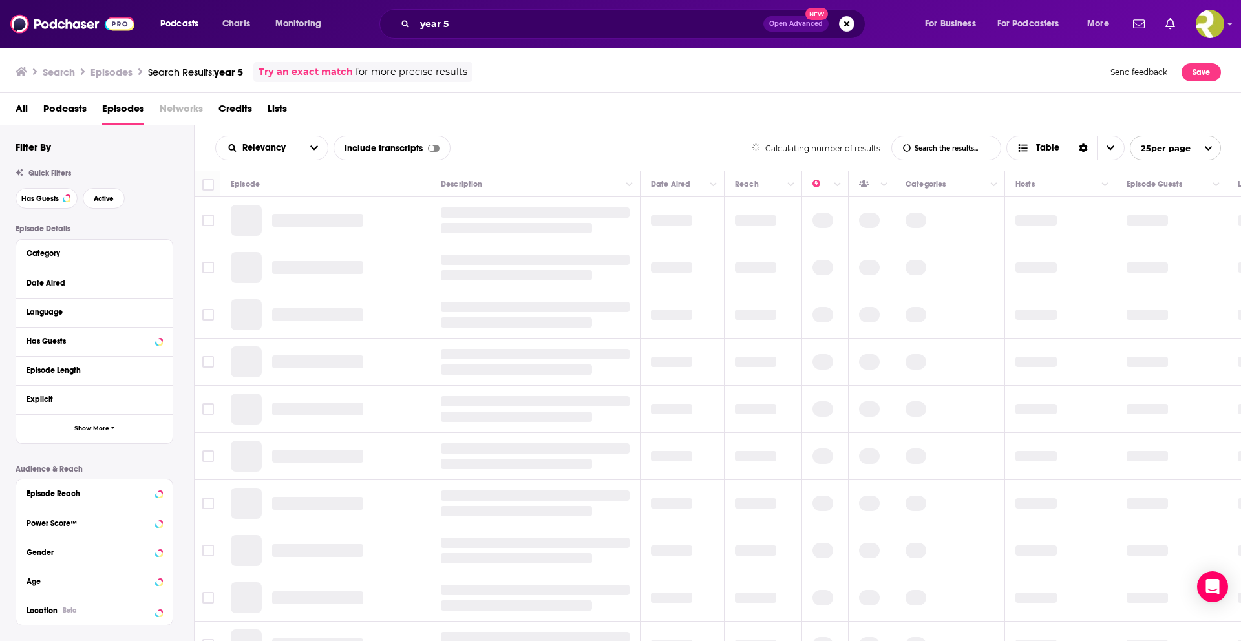
click at [42, 116] on div "All Podcasts Episodes Networks Credits Lists" at bounding box center [624, 111] width 1216 height 27
click at [52, 114] on span "Podcasts" at bounding box center [64, 111] width 43 height 27
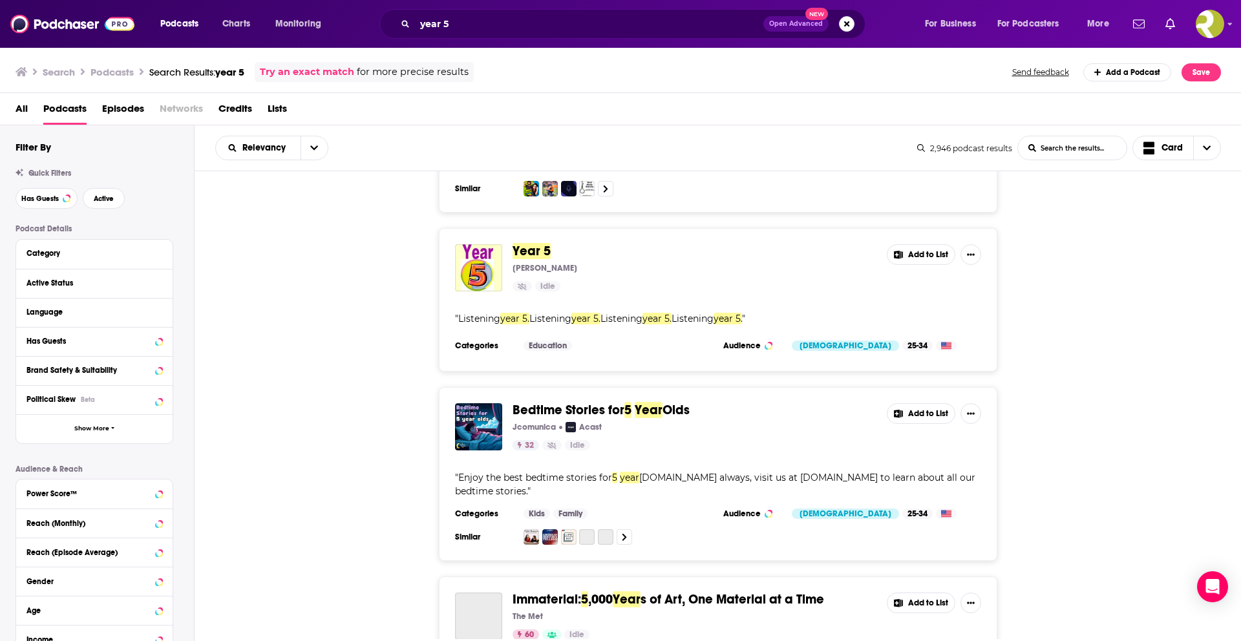
scroll to position [586, 0]
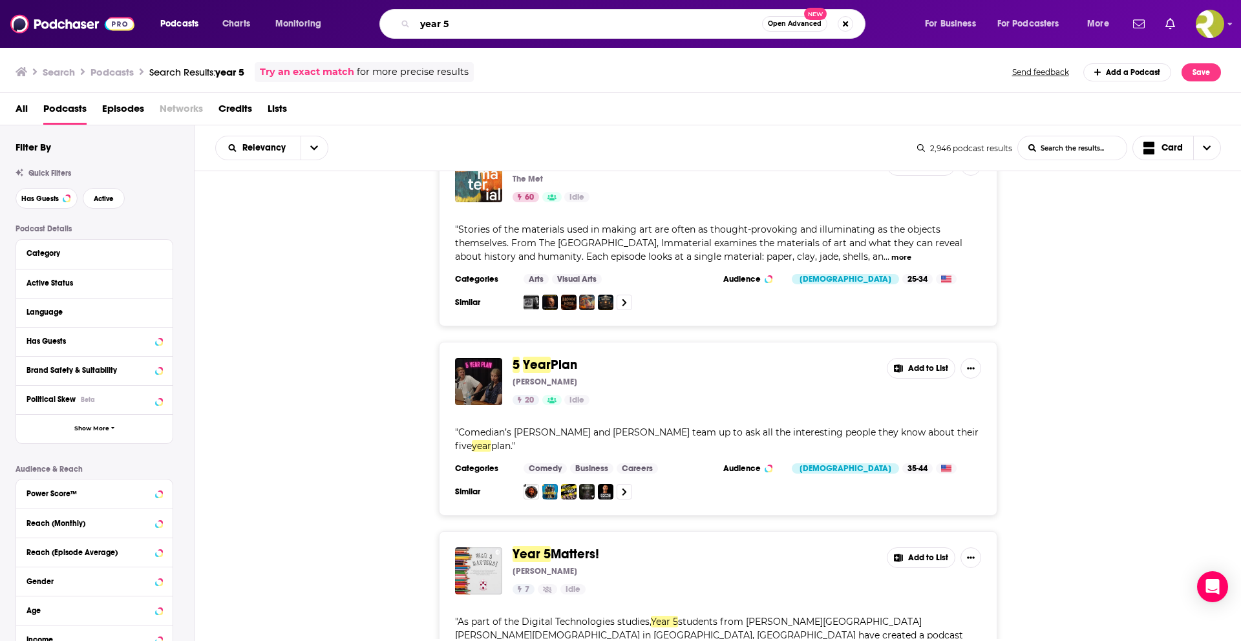
drag, startPoint x: 524, startPoint y: 30, endPoint x: 275, endPoint y: 23, distance: 249.6
click at [275, 23] on div "Podcasts Charts Monitoring year 5 Open Advanced New For Business For Podcasters…" at bounding box center [636, 24] width 970 height 30
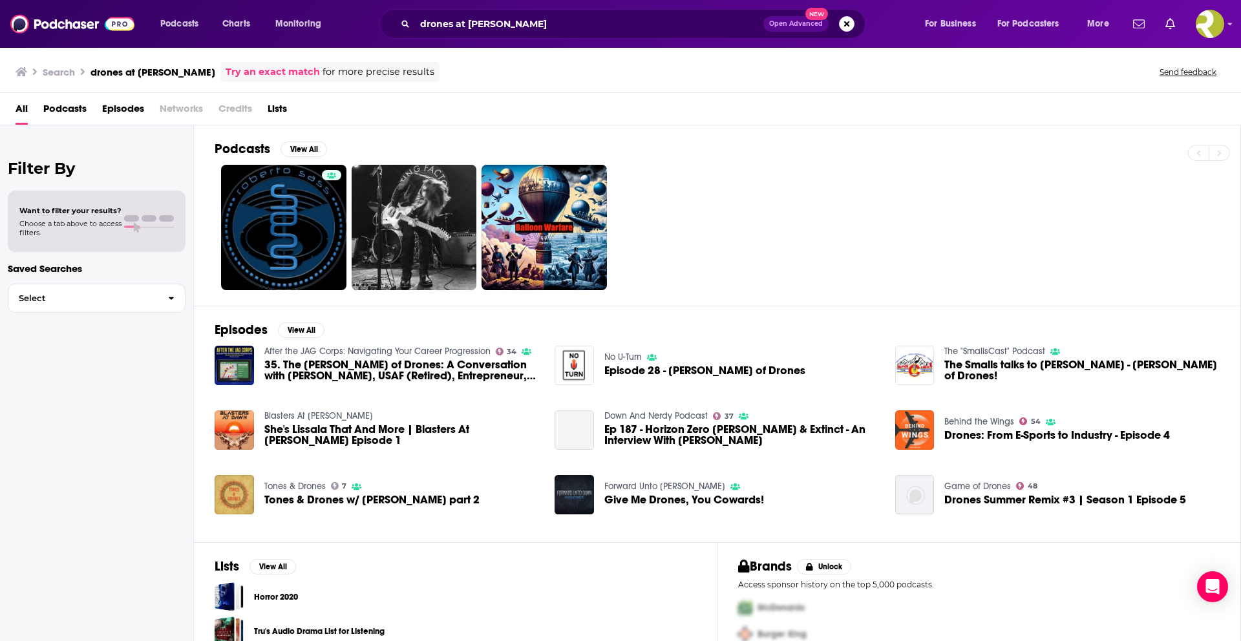
click at [83, 107] on span "Podcasts" at bounding box center [64, 111] width 43 height 27
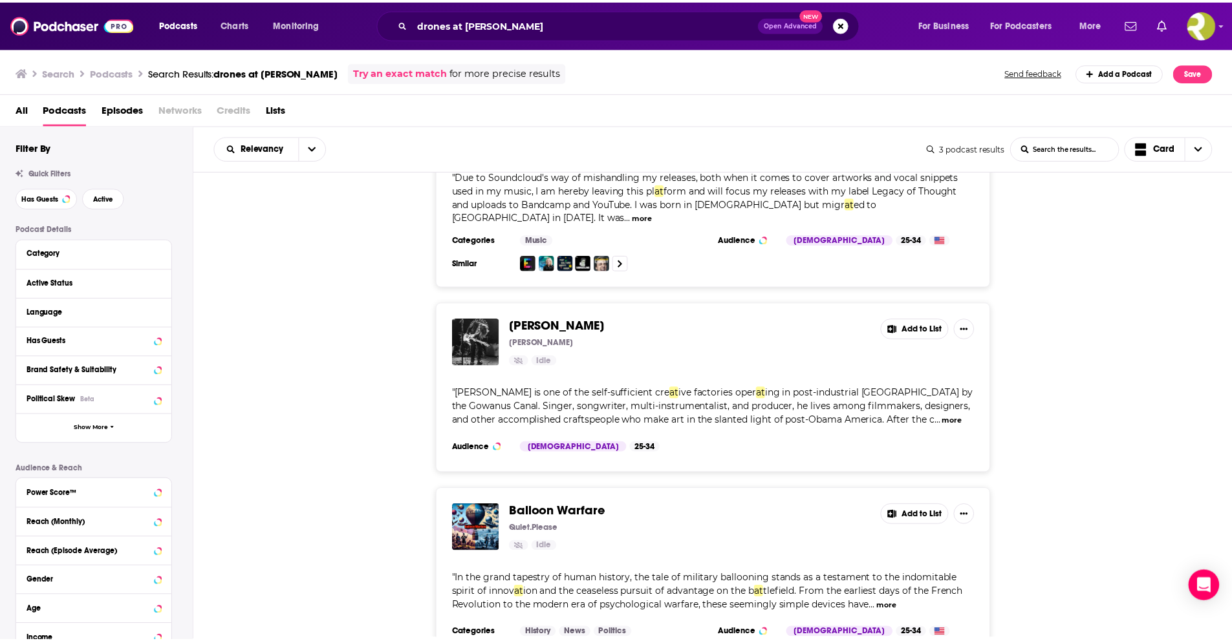
scroll to position [189, 0]
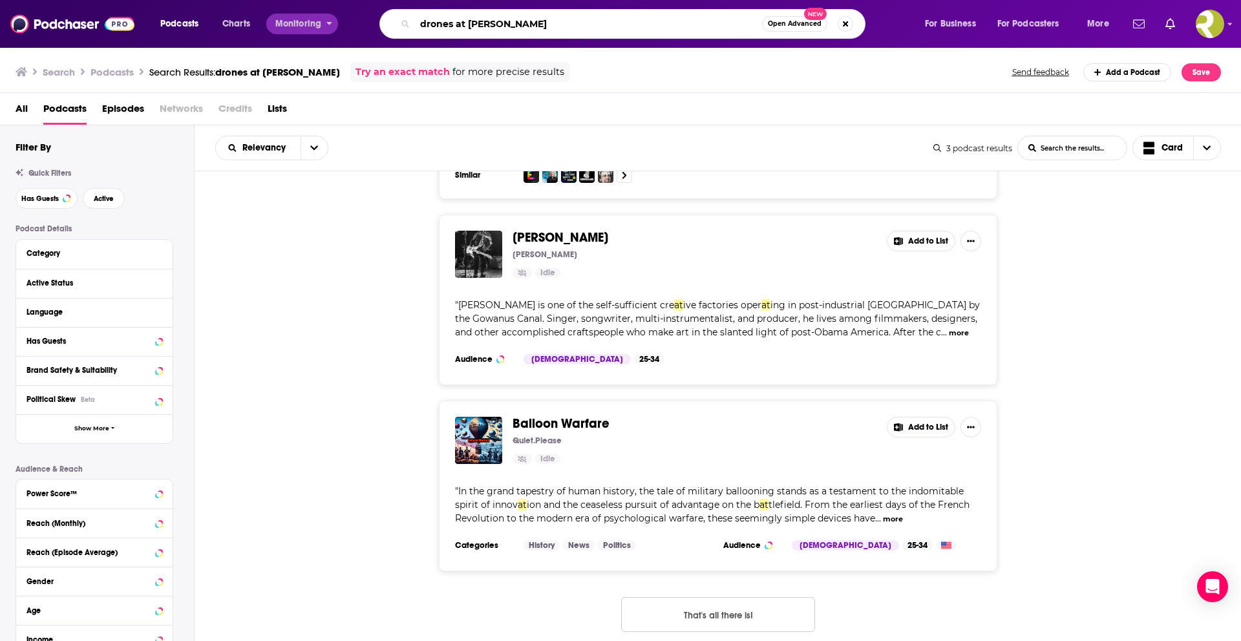
drag, startPoint x: 533, startPoint y: 27, endPoint x: 324, endPoint y: 14, distance: 209.9
click at [324, 14] on div "Podcasts Charts Monitoring drones at [PERSON_NAME] Open Advanced New For Busine…" at bounding box center [636, 24] width 970 height 30
type input "the [PERSON_NAME] of autonomy"
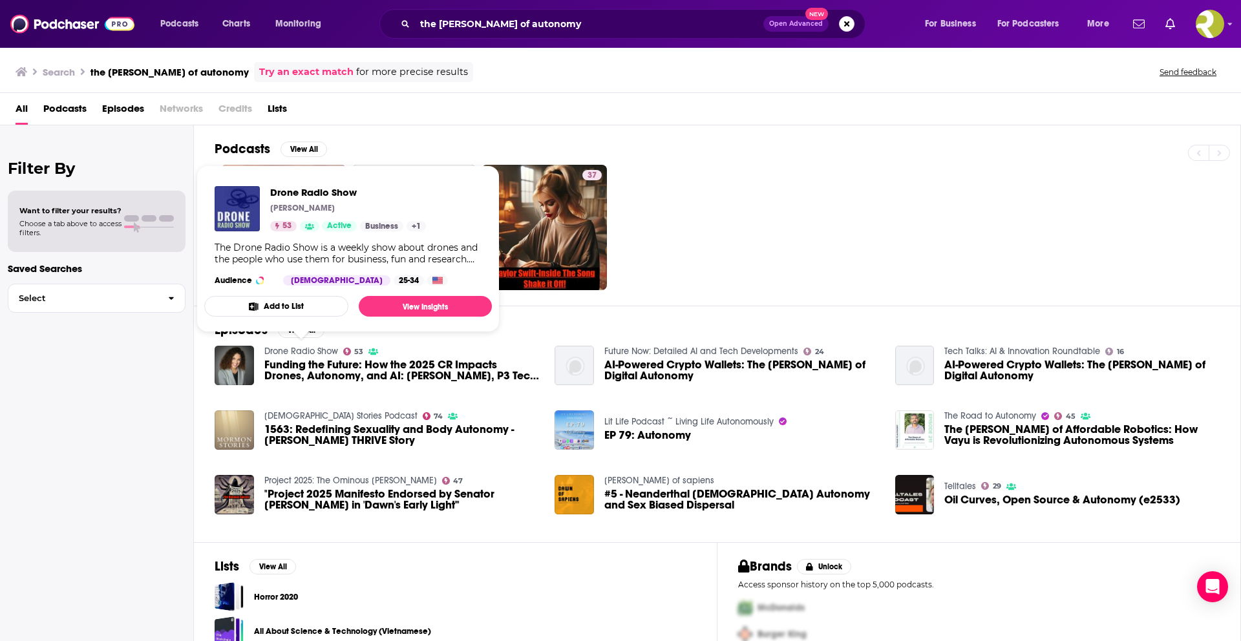
click at [309, 350] on link "Drone Radio Show" at bounding box center [301, 351] width 74 height 11
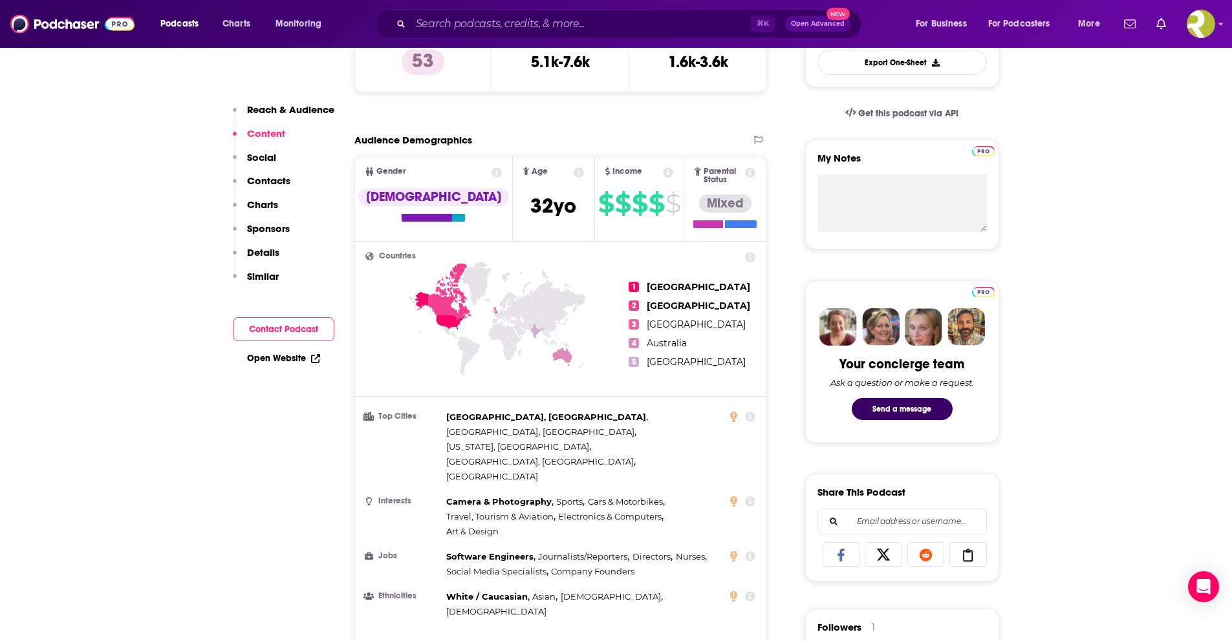
scroll to position [108, 0]
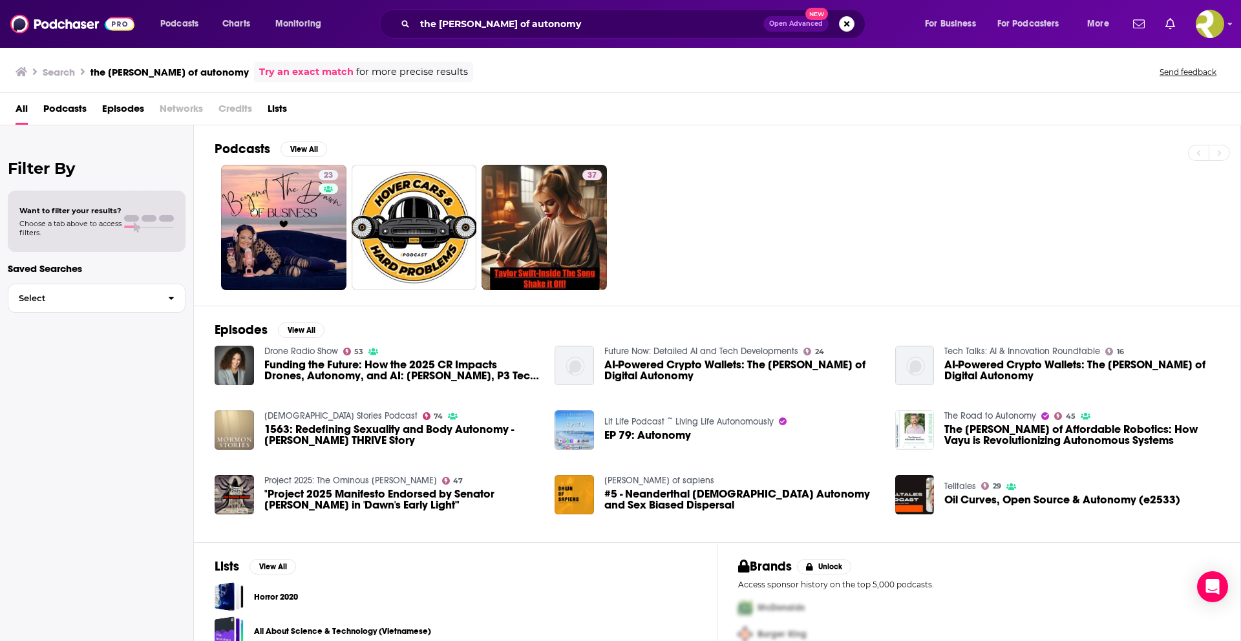
click at [290, 374] on span "Funding the Future: How the 2025 CR Impacts Drones, Autonomy, and AI: [PERSON_N…" at bounding box center [401, 370] width 275 height 22
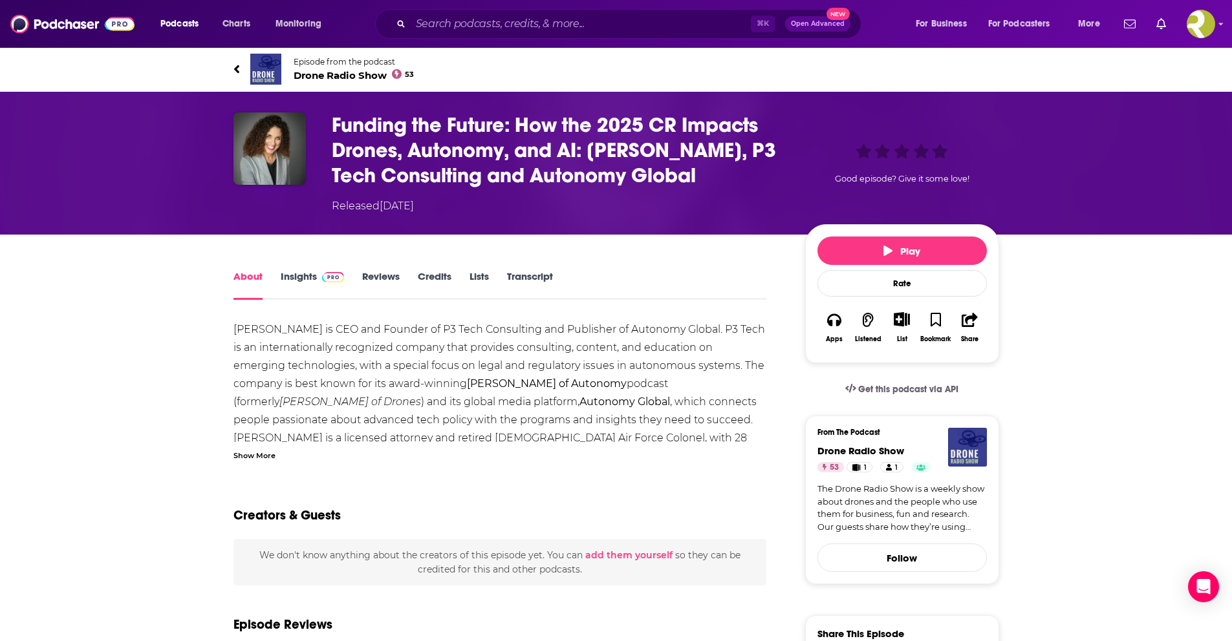
click at [454, 151] on h1 "Funding the Future: How the 2025 CR Impacts Drones, Autonomy, and AI: [PERSON_N…" at bounding box center [558, 150] width 453 height 76
click at [467, 381] on strong "[PERSON_NAME] of Autonomy" at bounding box center [547, 384] width 160 height 12
click at [496, 381] on strong "[PERSON_NAME] of Autonomy" at bounding box center [547, 384] width 160 height 12
click at [536, 394] on div "[PERSON_NAME] is CEO and Founder of P3 Tech Consulting and Publisher of Autonom…" at bounding box center [499, 475] width 533 height 308
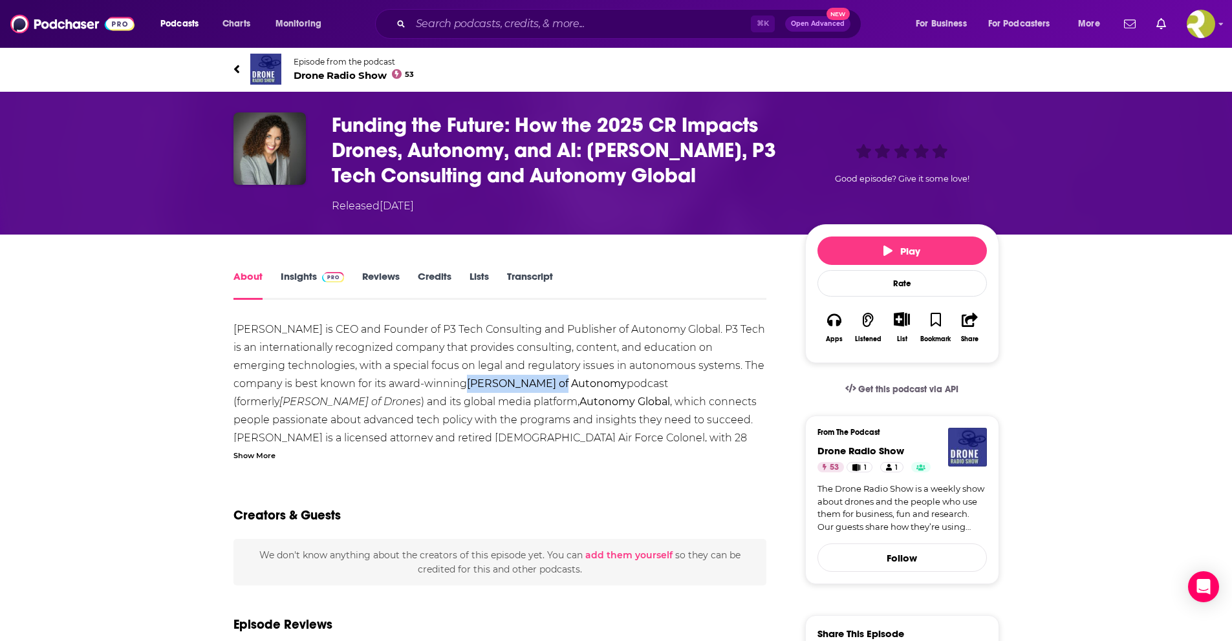
drag, startPoint x: 418, startPoint y: 384, endPoint x: 519, endPoint y: 389, distance: 101.6
click at [519, 389] on span "[PERSON_NAME] is CEO and Founder of P3 Tech Consulting and Publisher of Autonom…" at bounding box center [498, 374] width 531 height 103
copy strong "[PERSON_NAME] of Autonomy"
click at [325, 78] on span "Drone Radio Show 53" at bounding box center [354, 75] width 121 height 12
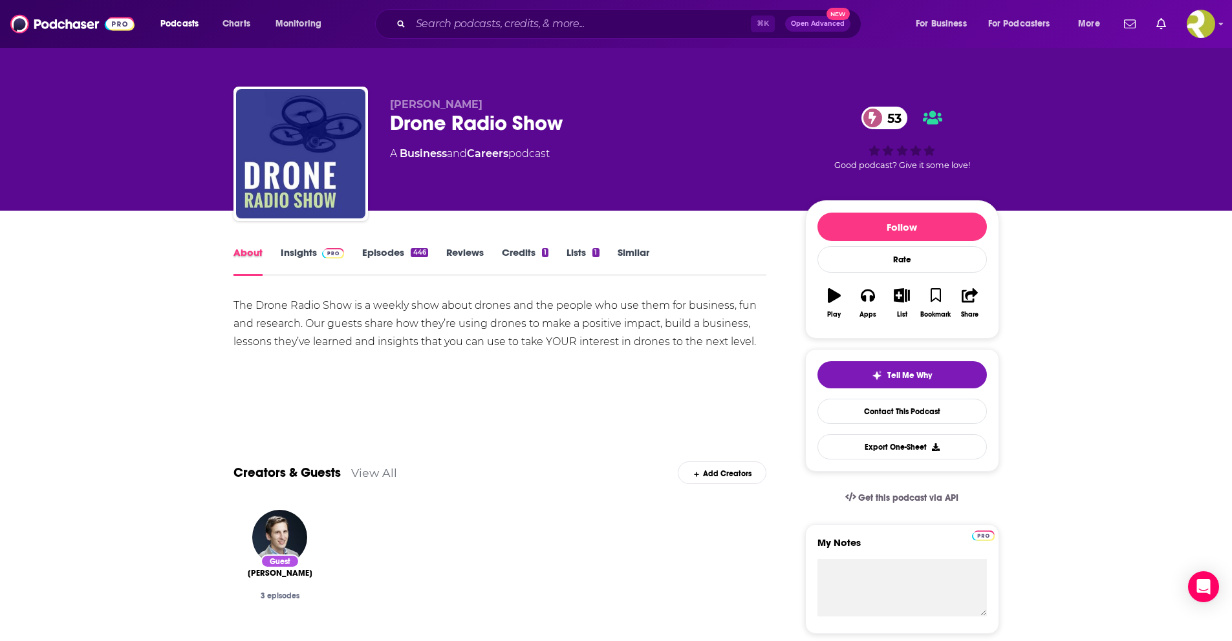
click at [277, 257] on div "About" at bounding box center [256, 261] width 47 height 30
click at [304, 257] on link "Insights" at bounding box center [313, 261] width 64 height 30
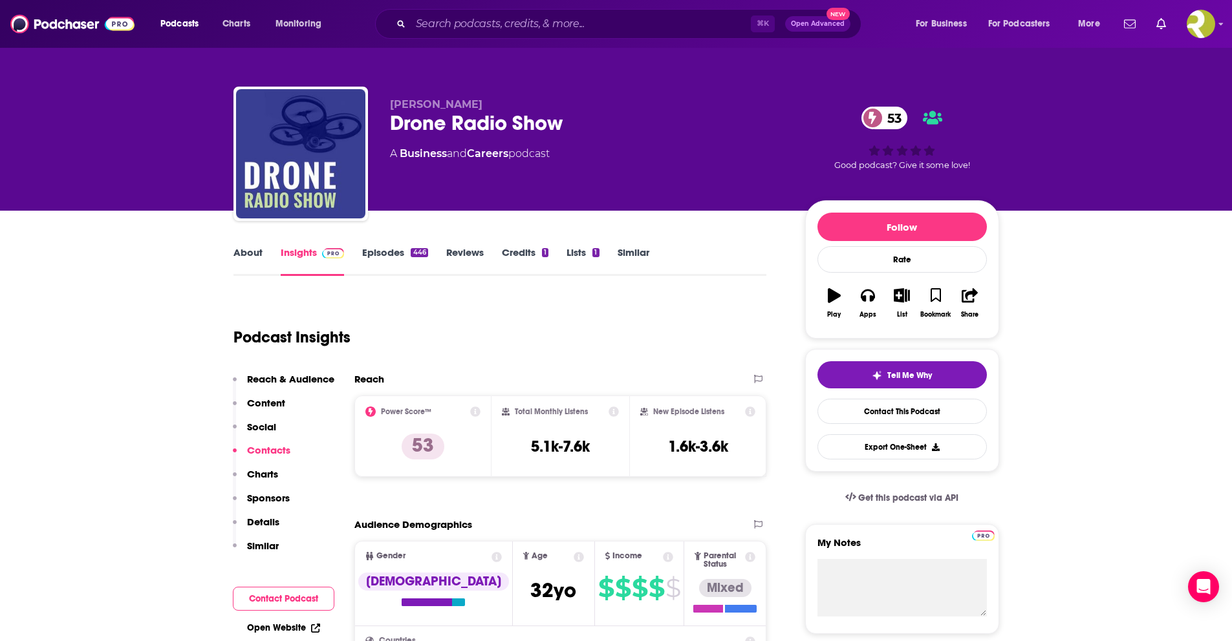
click at [410, 261] on link "Episodes 446" at bounding box center [394, 261] width 65 height 30
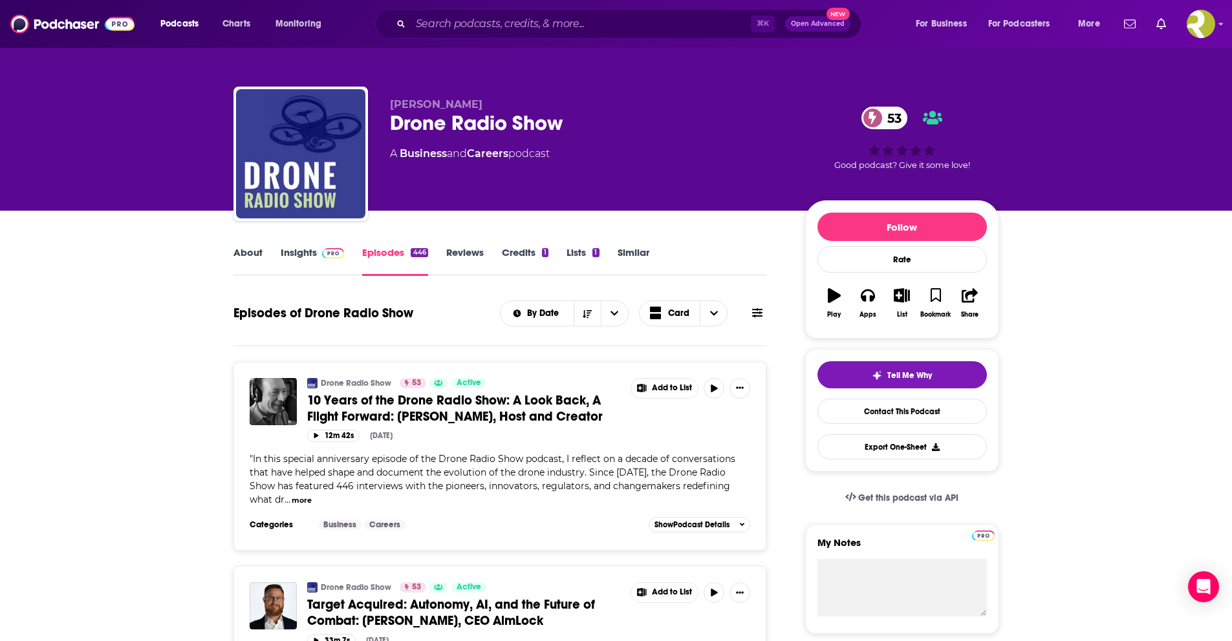
click at [458, 261] on link "Reviews" at bounding box center [464, 261] width 37 height 30
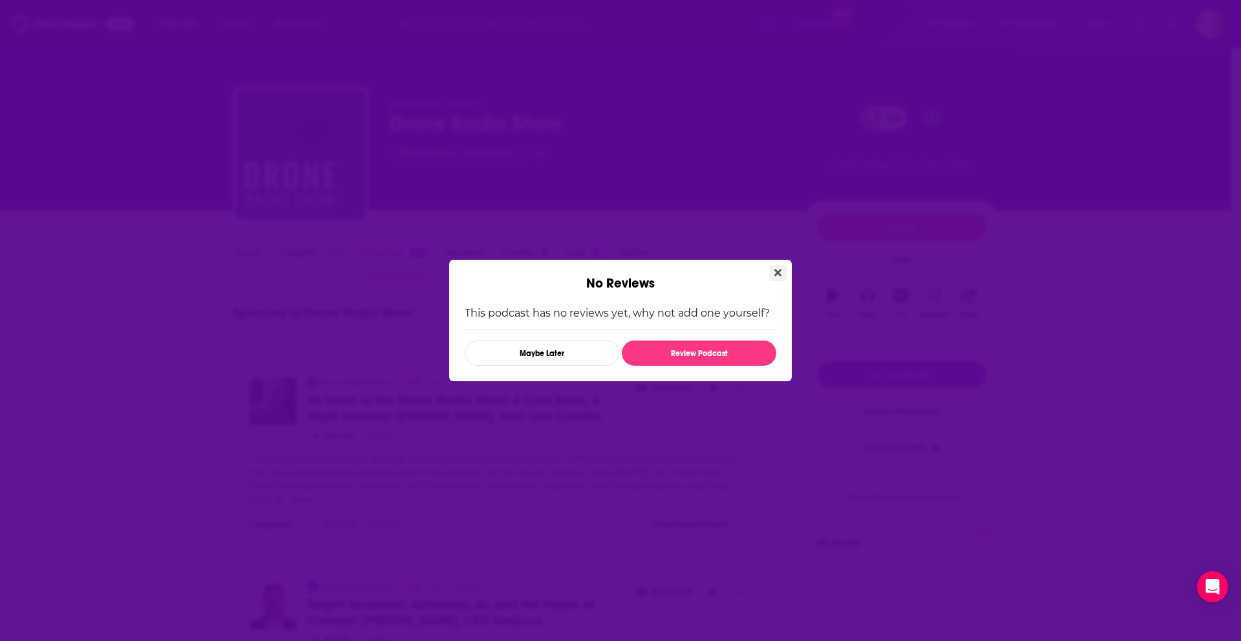
click at [783, 270] on button "Close" at bounding box center [777, 273] width 17 height 16
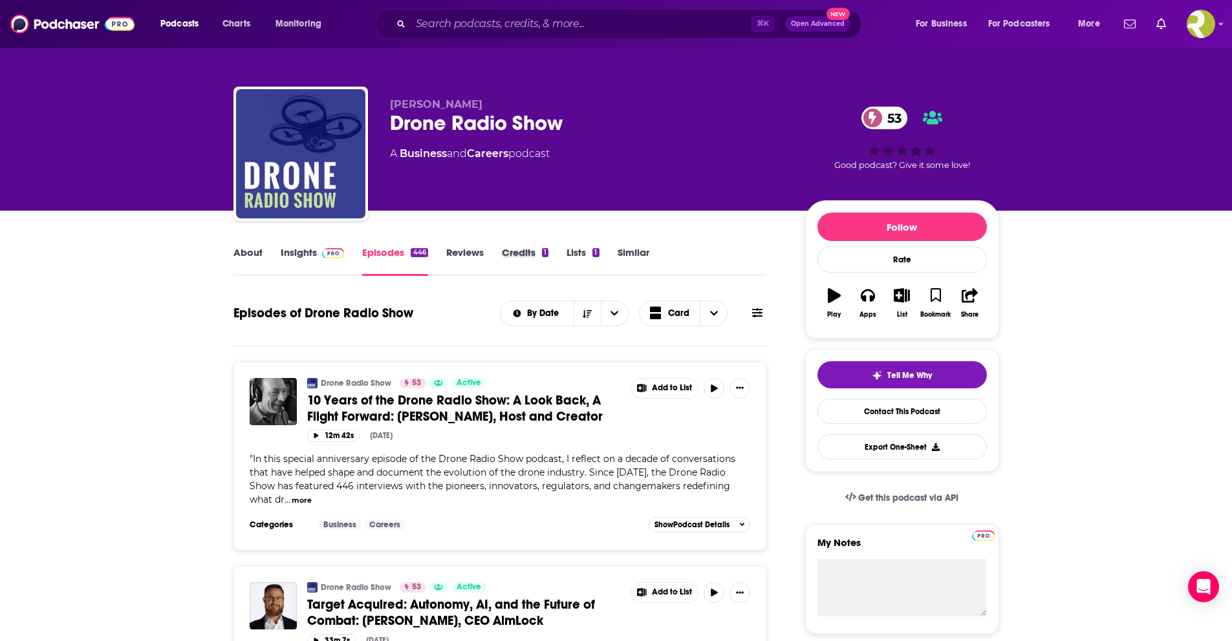
click at [561, 255] on div "Credits 1" at bounding box center [534, 261] width 65 height 30
click at [596, 251] on div "1" at bounding box center [595, 252] width 6 height 9
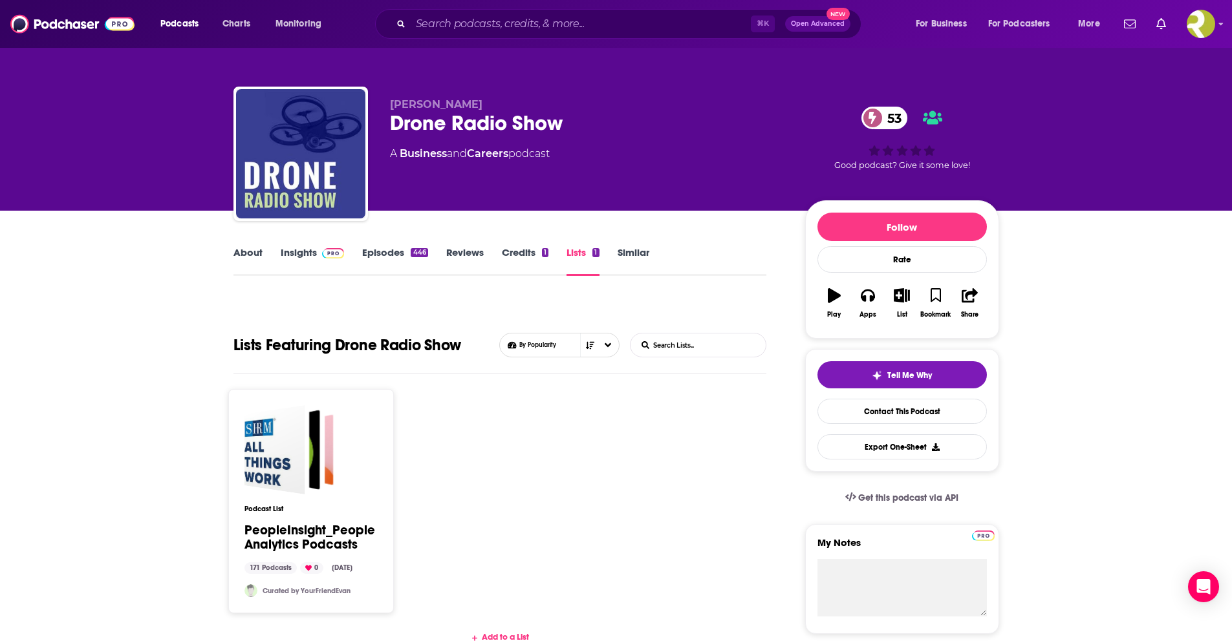
click at [250, 253] on link "About" at bounding box center [247, 261] width 29 height 30
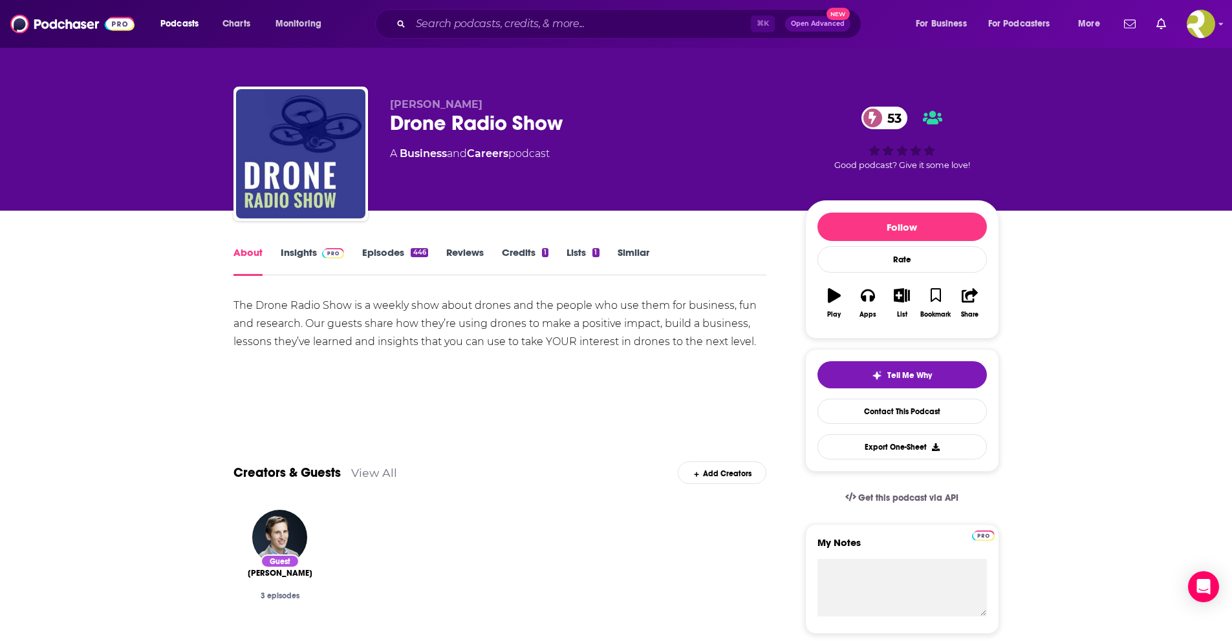
click at [639, 261] on link "Similar" at bounding box center [633, 261] width 32 height 30
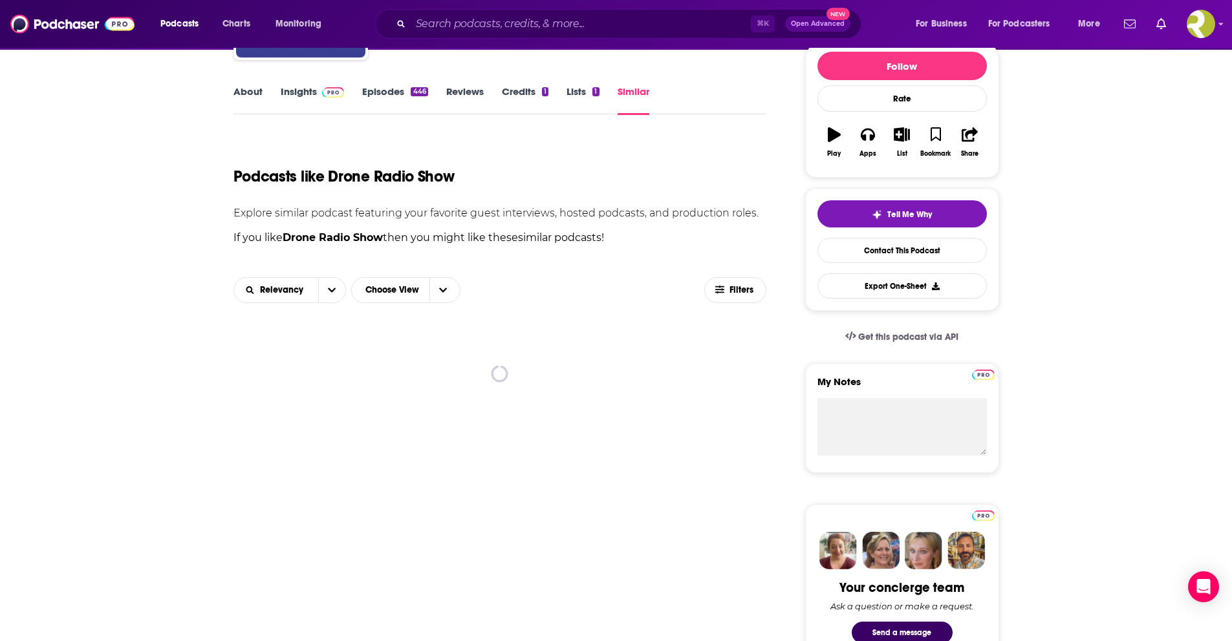
scroll to position [314, 0]
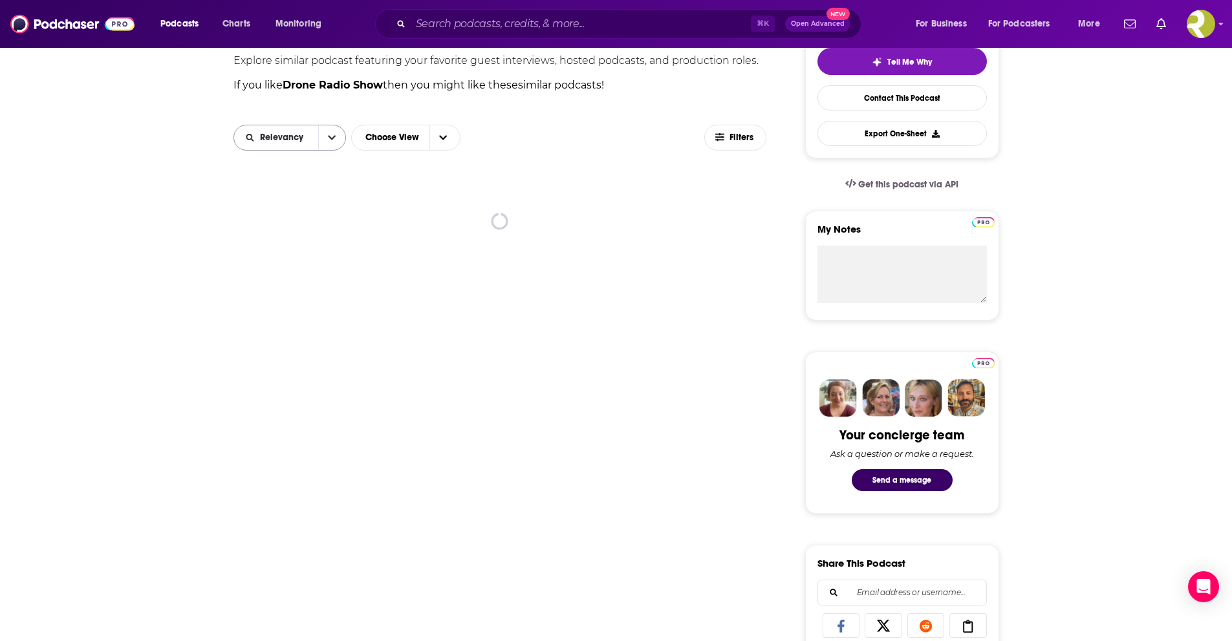
click at [328, 144] on button "open menu" at bounding box center [331, 137] width 27 height 25
click at [262, 230] on div "Power Score" at bounding box center [289, 226] width 113 height 22
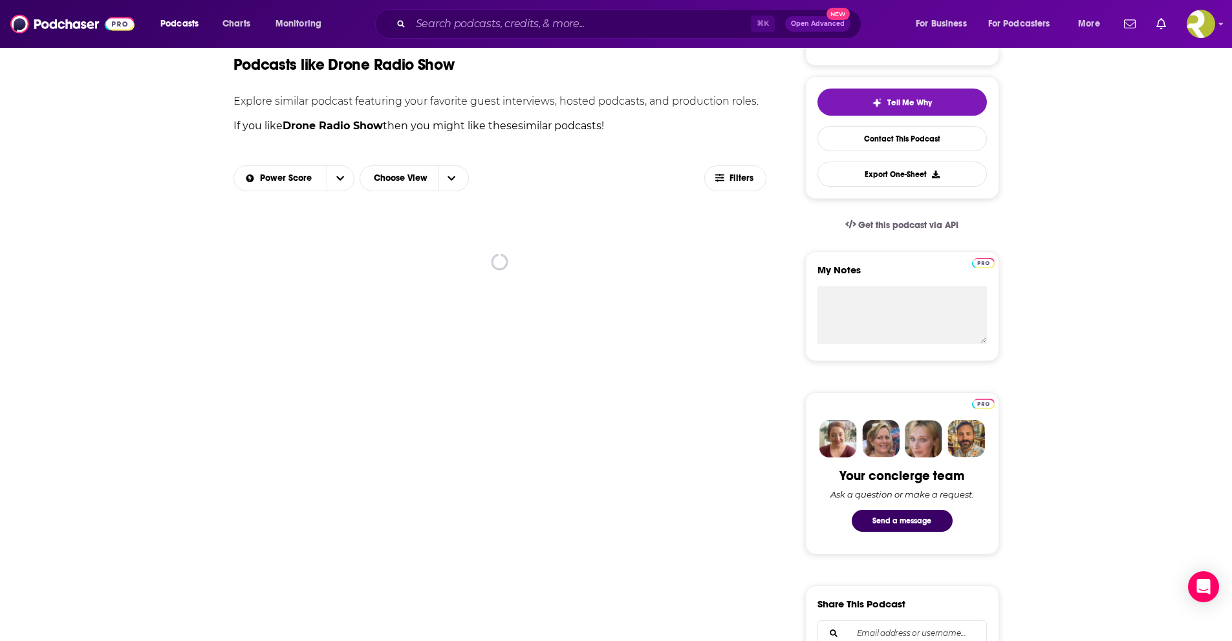
scroll to position [266, 0]
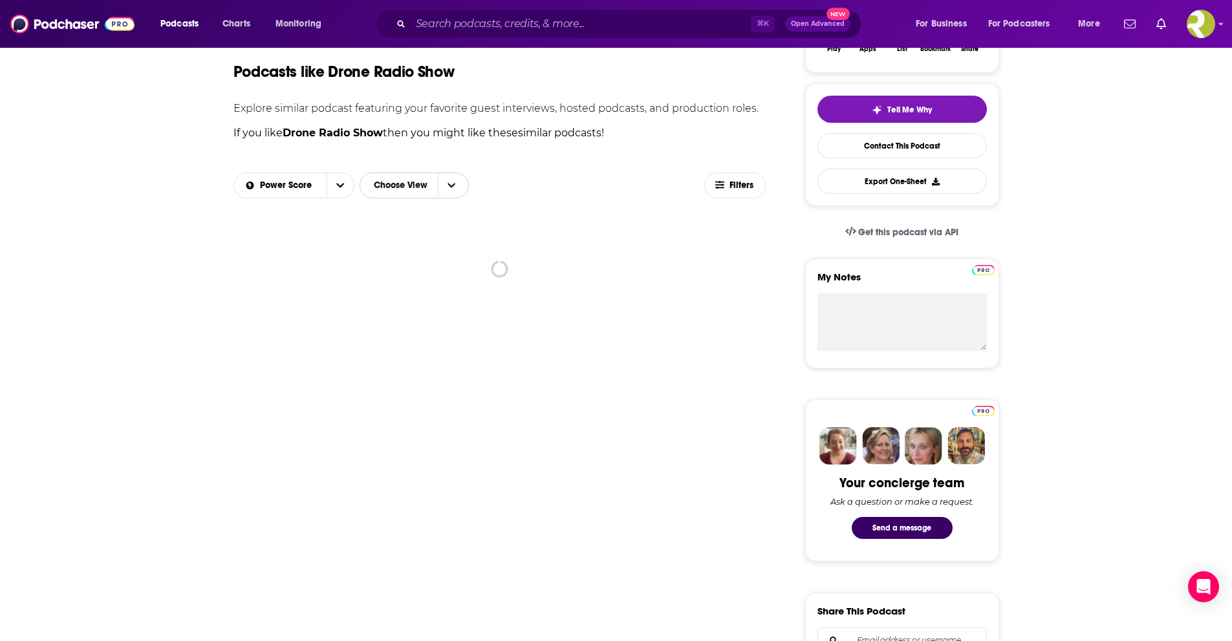
click at [451, 196] on span "Choose View" at bounding box center [451, 185] width 27 height 25
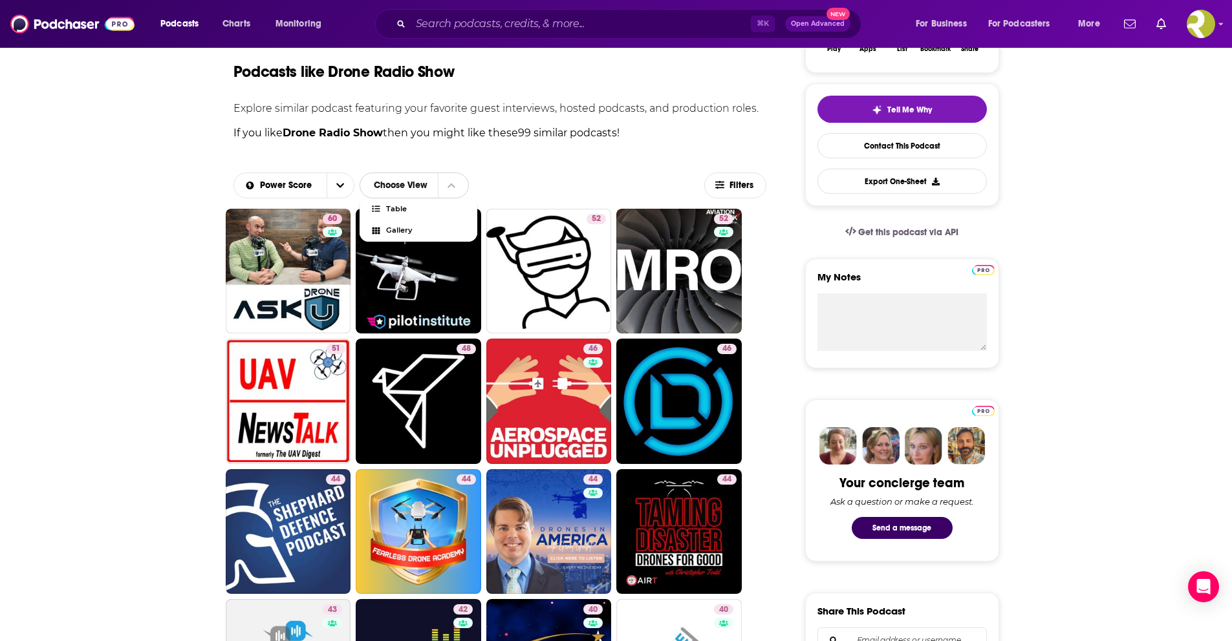
click at [453, 191] on span "Choose View" at bounding box center [451, 185] width 27 height 25
click at [407, 211] on span "Table" at bounding box center [426, 209] width 81 height 7
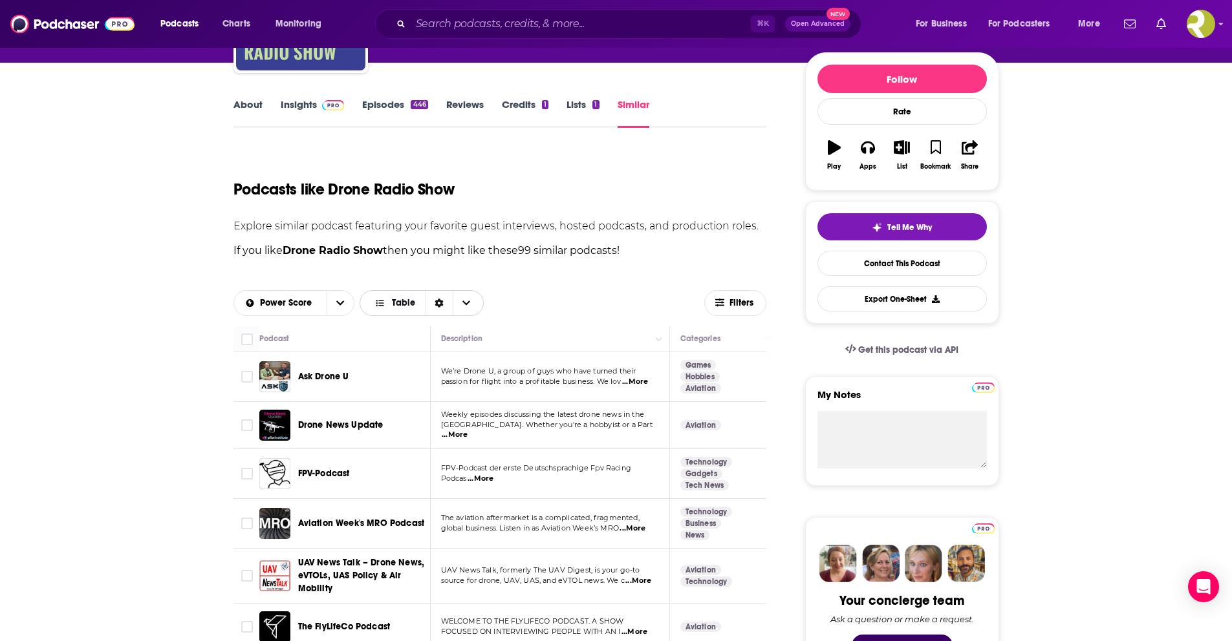
scroll to position [169, 0]
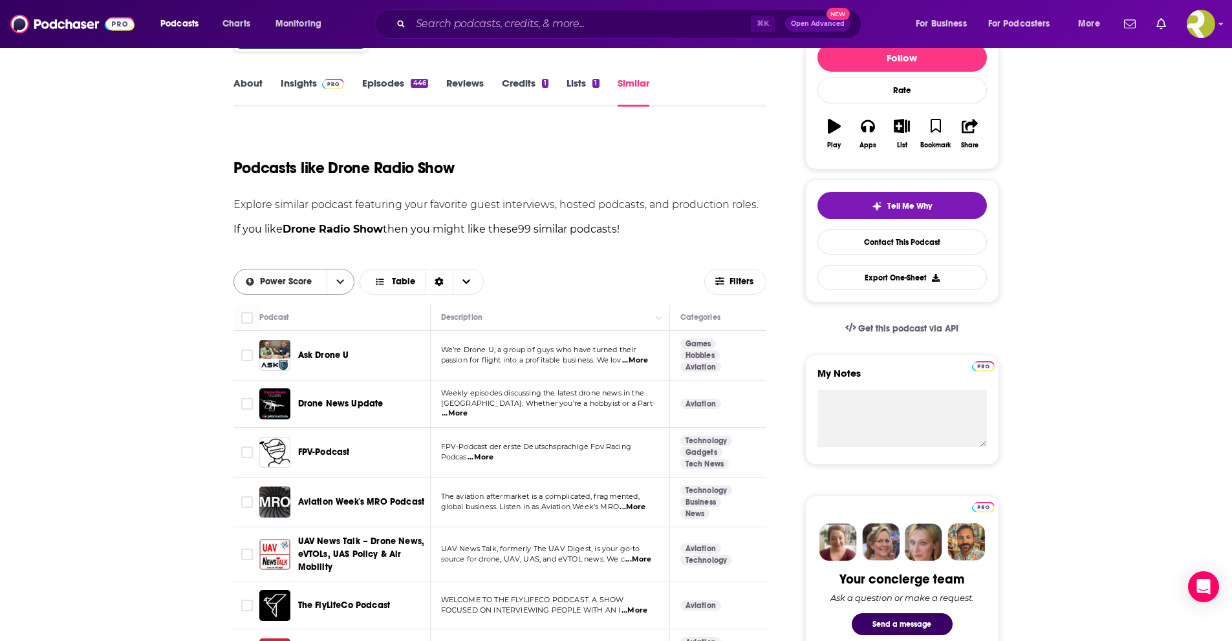
click at [327, 279] on button "open menu" at bounding box center [339, 282] width 27 height 25
click at [336, 280] on icon "close menu" at bounding box center [340, 281] width 8 height 9
click at [335, 281] on button "open menu" at bounding box center [339, 282] width 27 height 25
click at [267, 330] on span "Relevancy" at bounding box center [301, 326] width 85 height 7
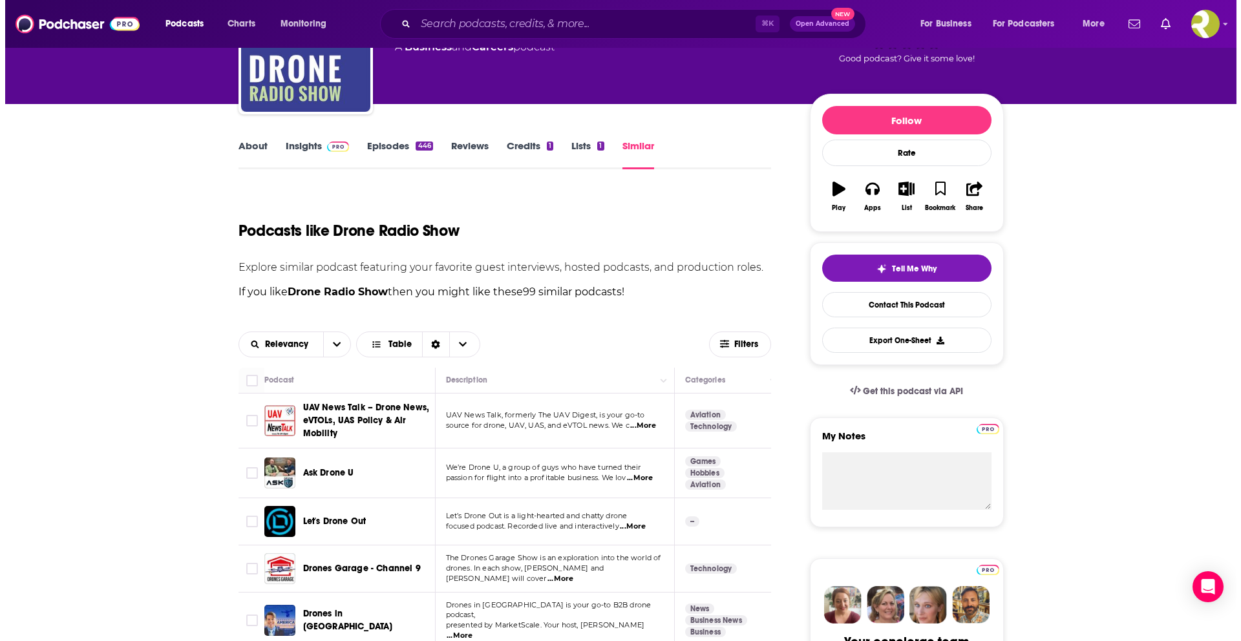
scroll to position [0, 0]
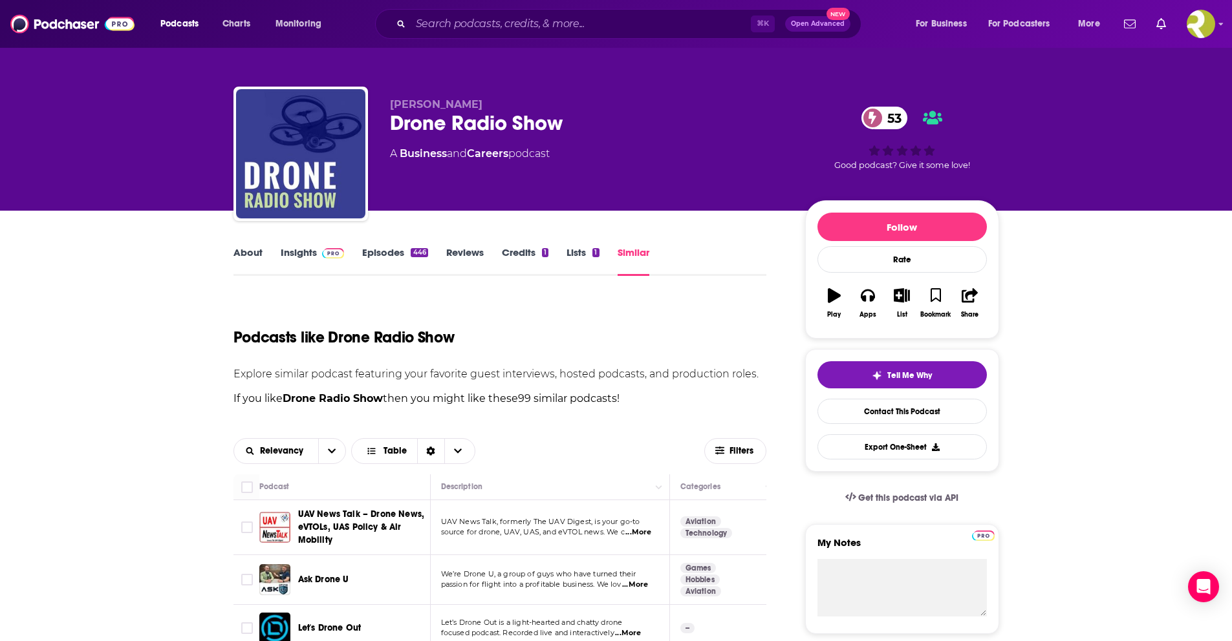
click at [1215, 27] on div "Podcasts Charts Monitoring ⌘ K Open Advanced New For Business For Podcasters Mo…" at bounding box center [616, 24] width 1232 height 48
click at [1222, 24] on div "Podcasts Charts Monitoring ⌘ K Open Advanced New For Business For Podcasters Mo…" at bounding box center [616, 24] width 1232 height 48
click at [1221, 25] on icon "Show profile menu" at bounding box center [1220, 24] width 5 height 8
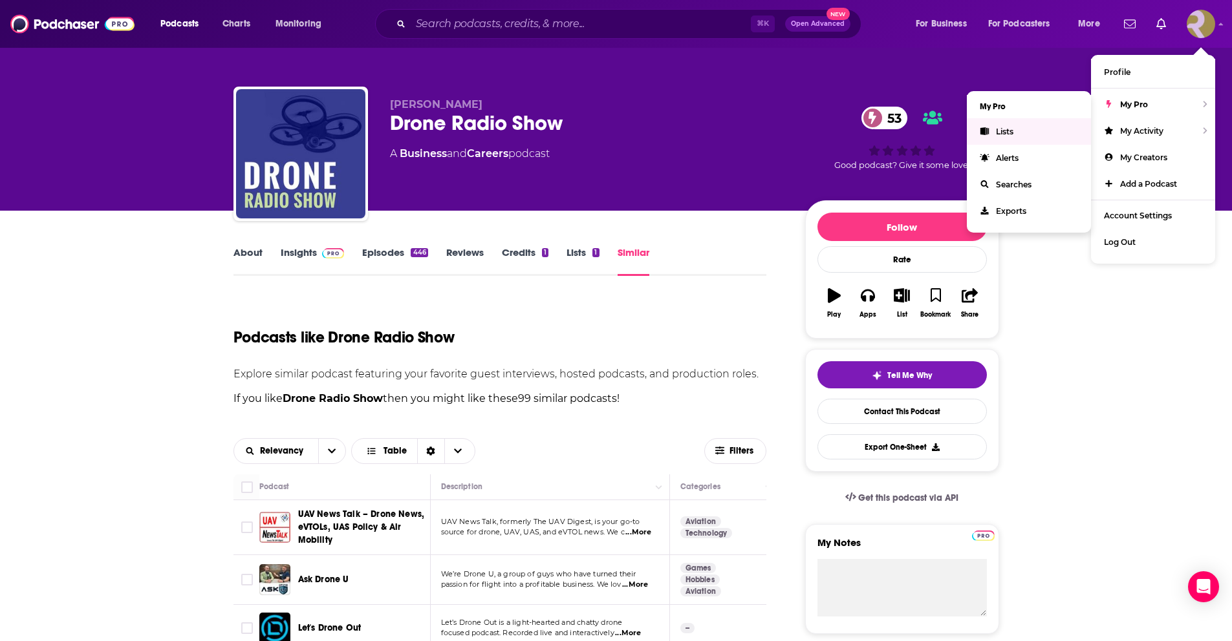
click at [1009, 129] on span "Lists" at bounding box center [1004, 132] width 17 height 10
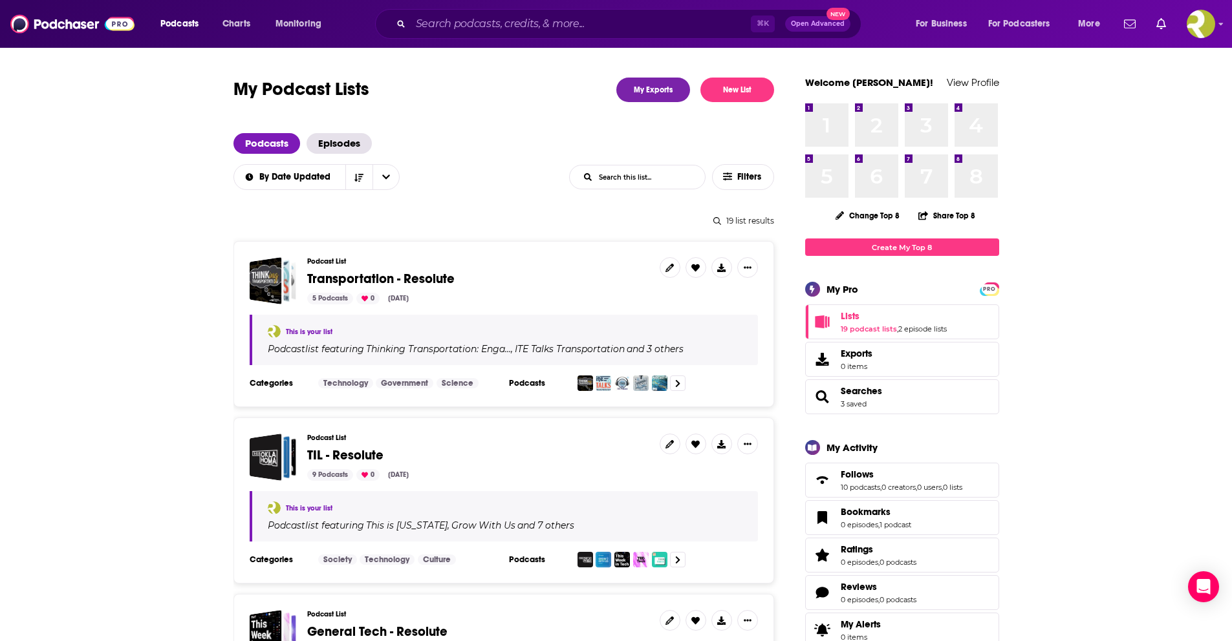
click at [348, 457] on span "TIL - Resolute" at bounding box center [345, 455] width 76 height 16
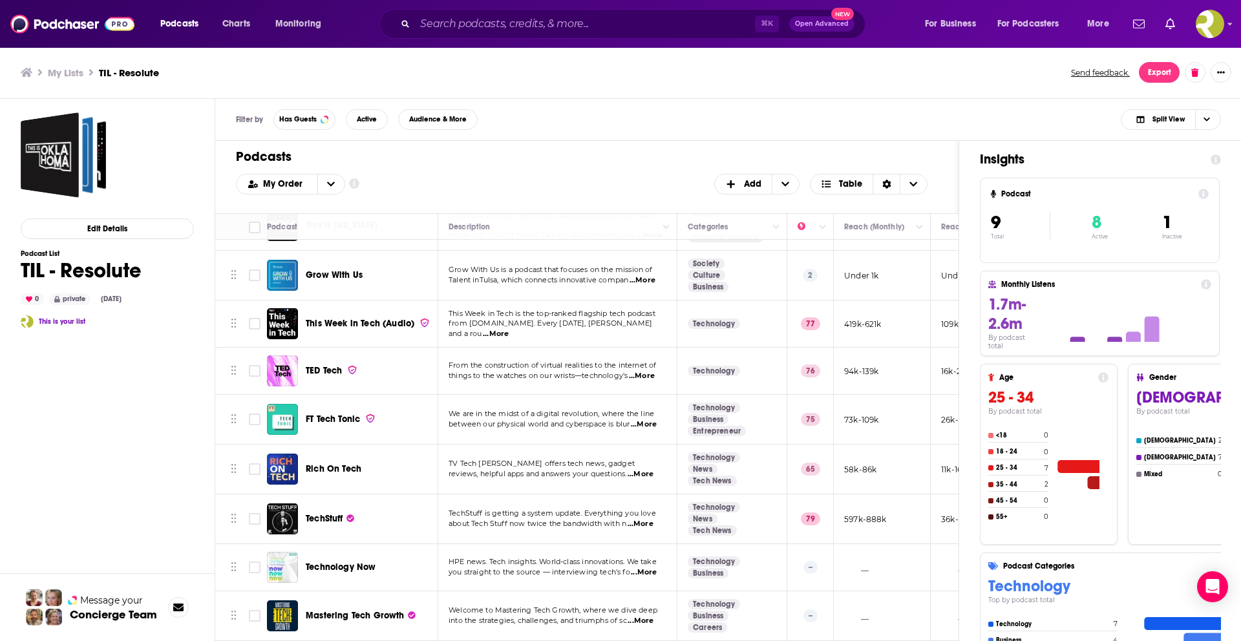
scroll to position [48, 0]
